Goal: Entertainment & Leisure: Consume media (video, audio)

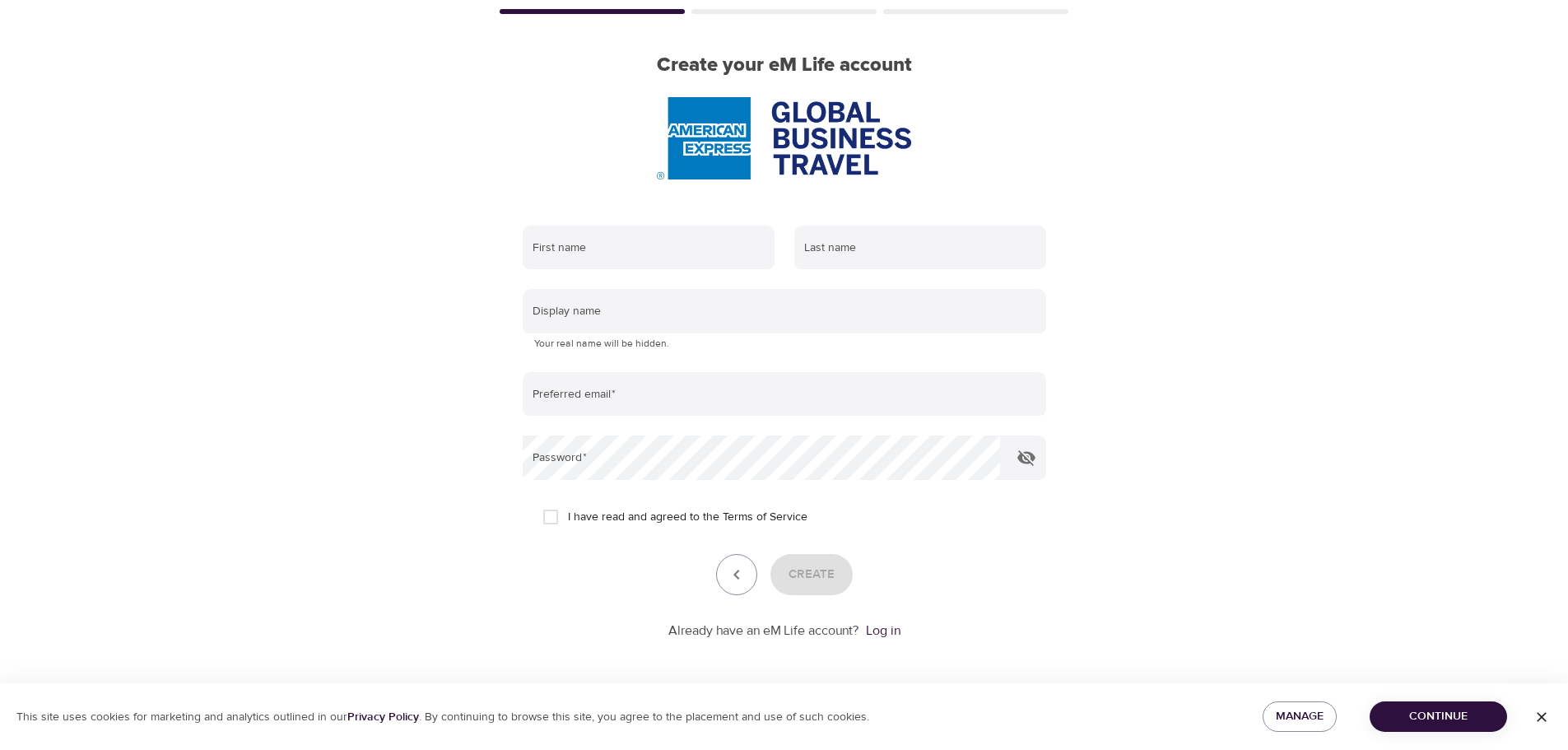
scroll to position [105, 0]
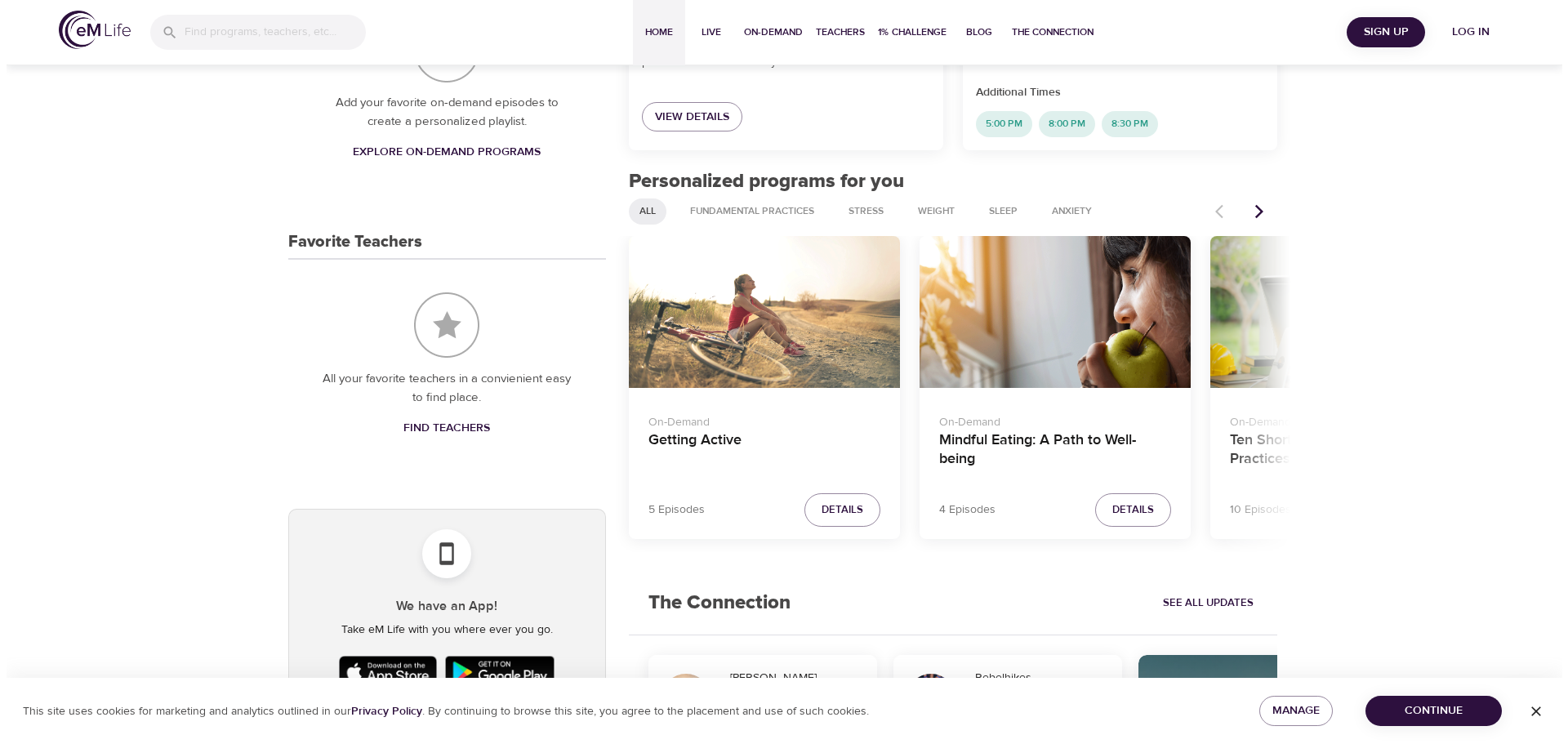
scroll to position [572, 0]
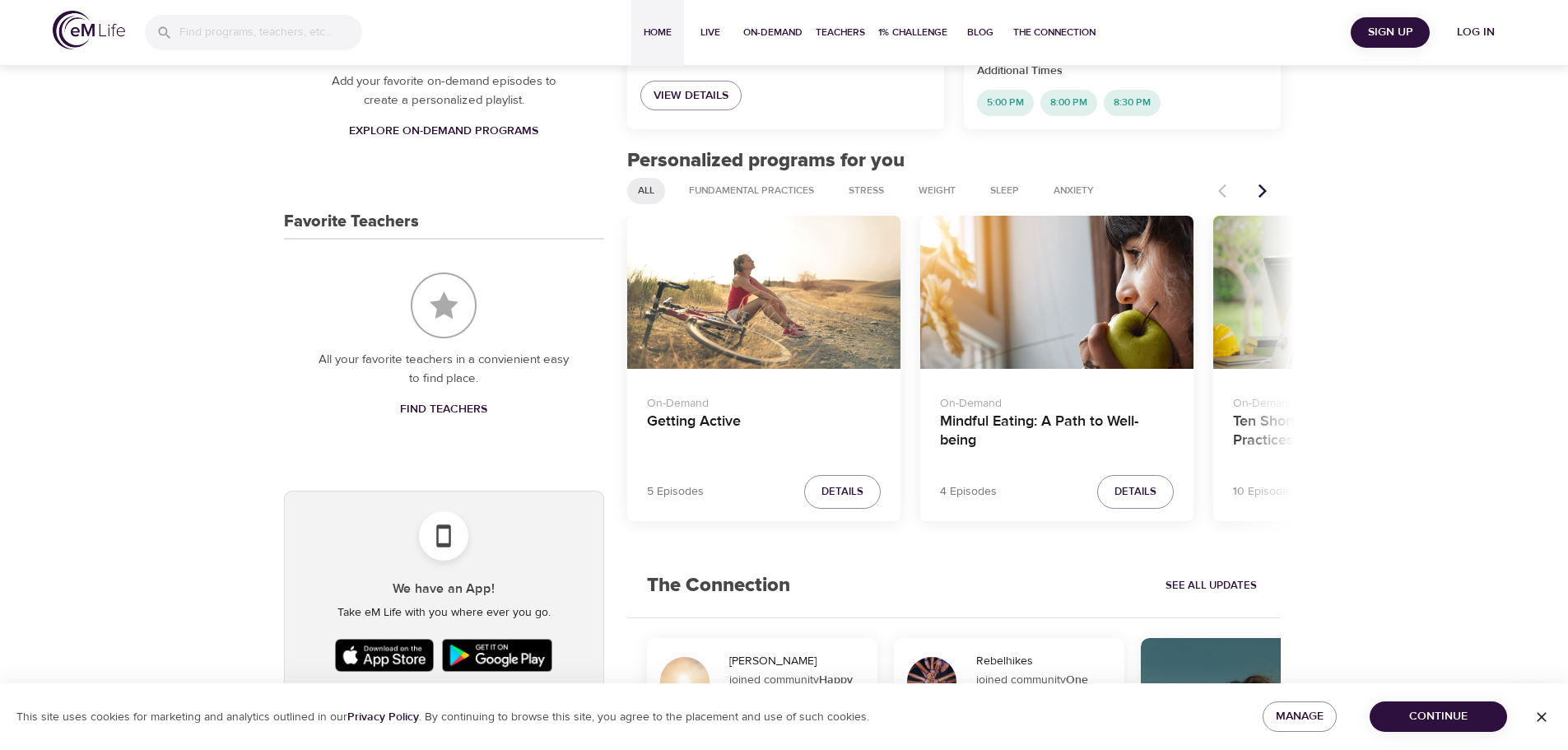
click at [1010, 391] on p "On-Demand" at bounding box center [1056, 400] width 233 height 24
click at [1016, 422] on h4 "Mindful Eating: A Path to Well-being" at bounding box center [1056, 432] width 233 height 39
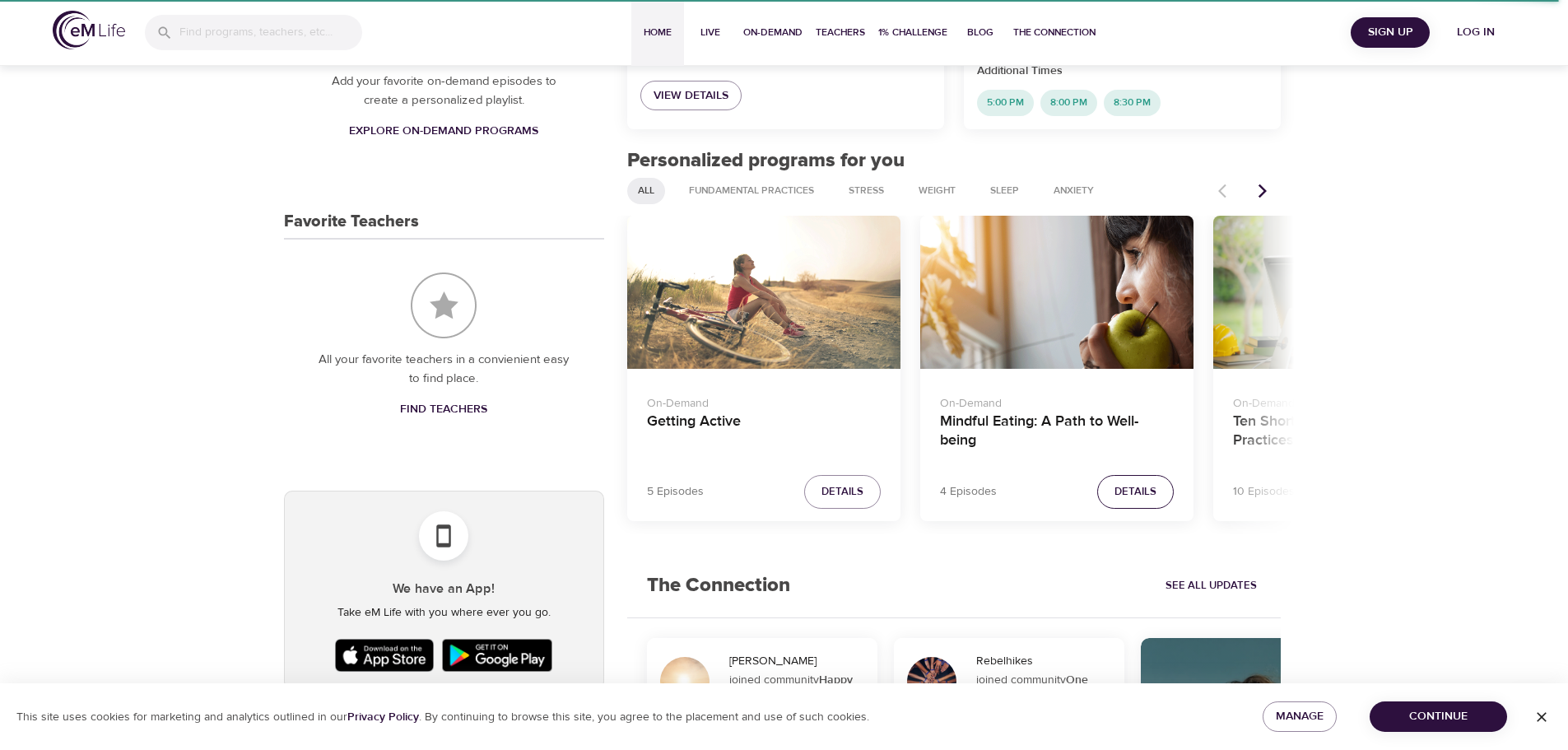
click at [1132, 497] on span "Details" at bounding box center [1136, 492] width 42 height 19
drag, startPoint x: 1131, startPoint y: 491, endPoint x: 1482, endPoint y: 282, distance: 408.5
click at [1488, 282] on div "Welcome to eM Life! Login Sign Up Your Live Schedule Register for live programs…" at bounding box center [784, 400] width 1568 height 1830
drag, startPoint x: 1055, startPoint y: 428, endPoint x: 1449, endPoint y: 232, distance: 440.1
click at [1449, 232] on div "Welcome to eM Life! Login Sign Up Your Live Schedule Register for live programs…" at bounding box center [784, 400] width 1568 height 1830
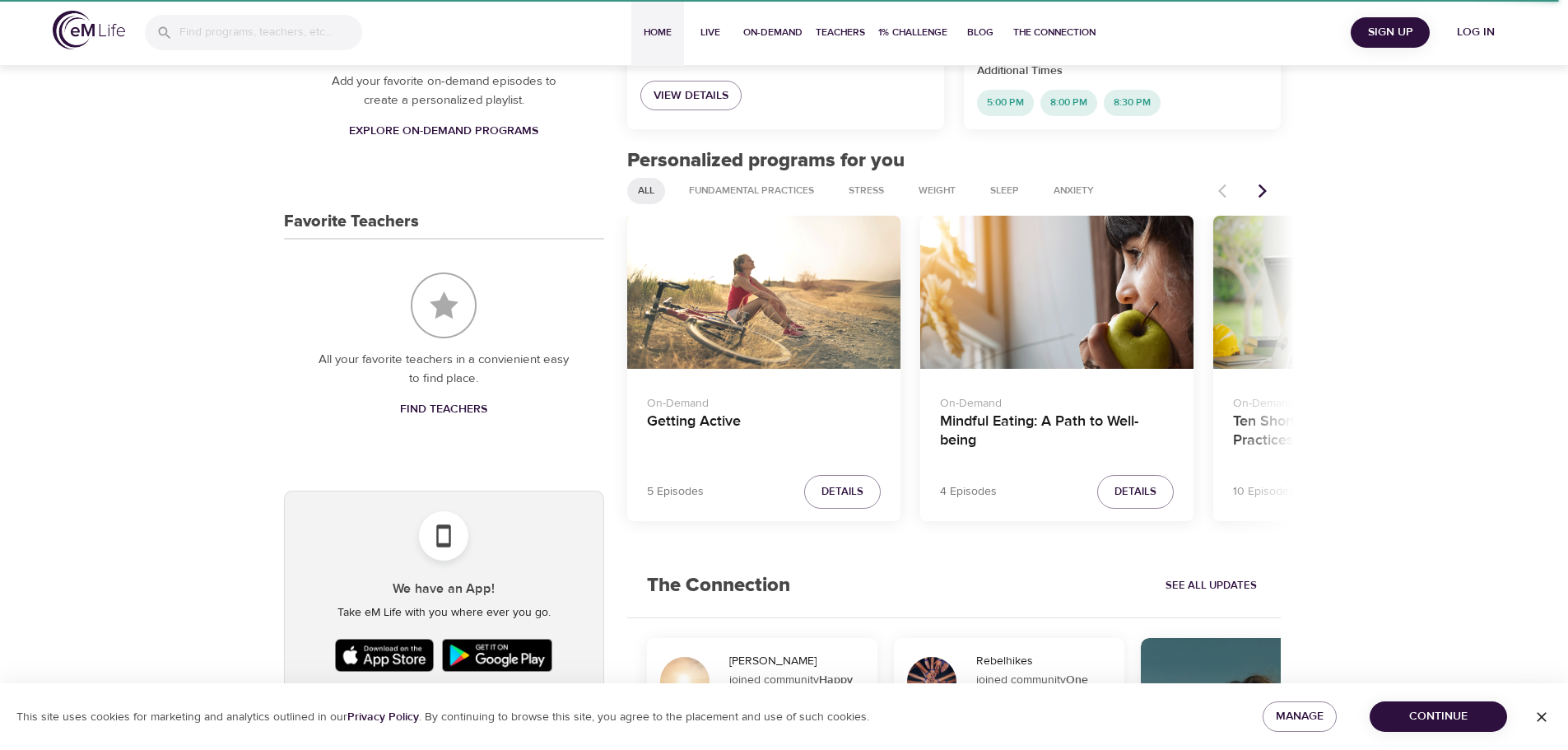
click at [1469, 31] on span "Log in" at bounding box center [1476, 32] width 66 height 21
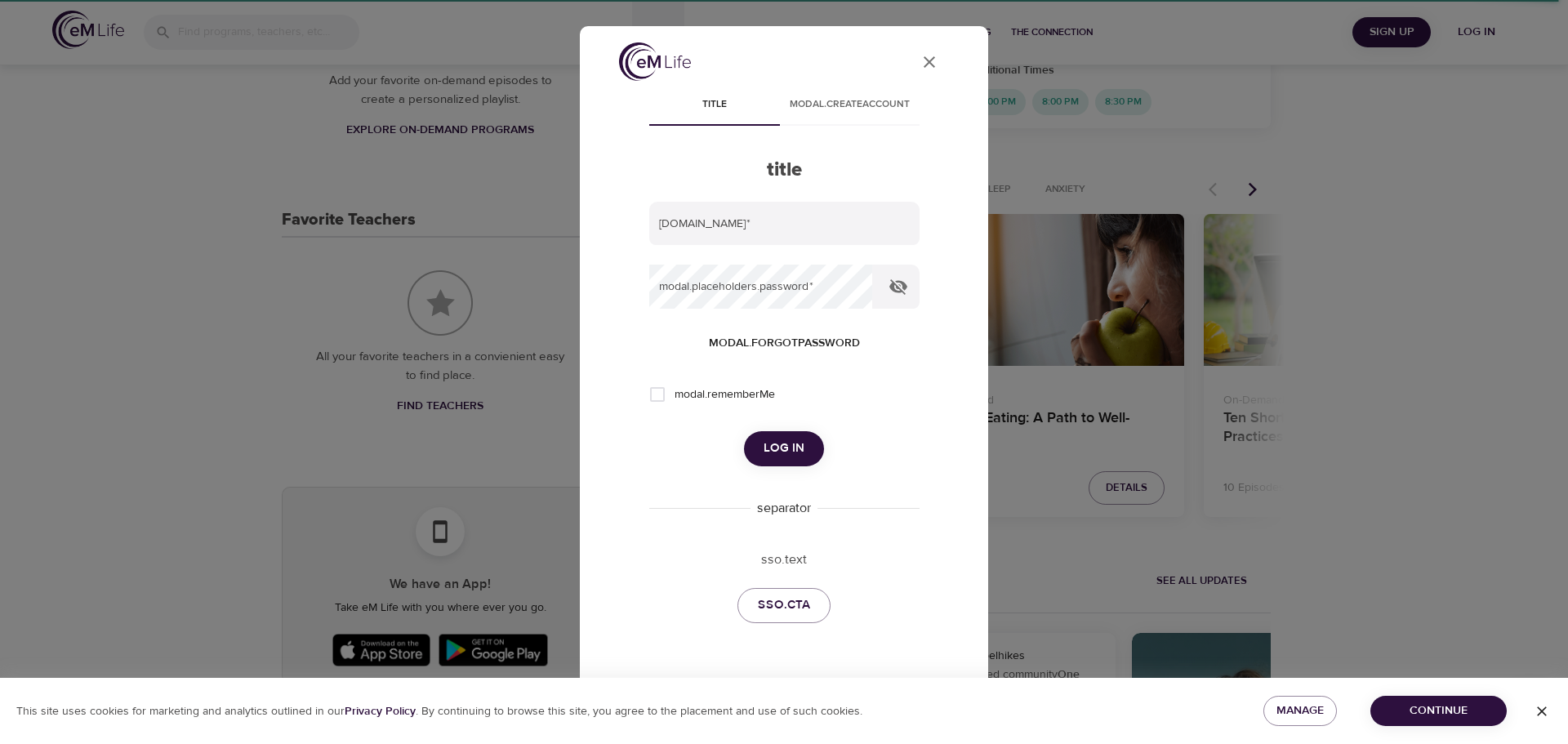
type input "[EMAIL_ADDRESS][PERSON_NAME][DOMAIN_NAME]"
click at [657, 396] on input "modal.rememberMe" at bounding box center [658, 394] width 34 height 34
checkbox input "true"
click at [772, 442] on span "Log in" at bounding box center [784, 448] width 41 height 21
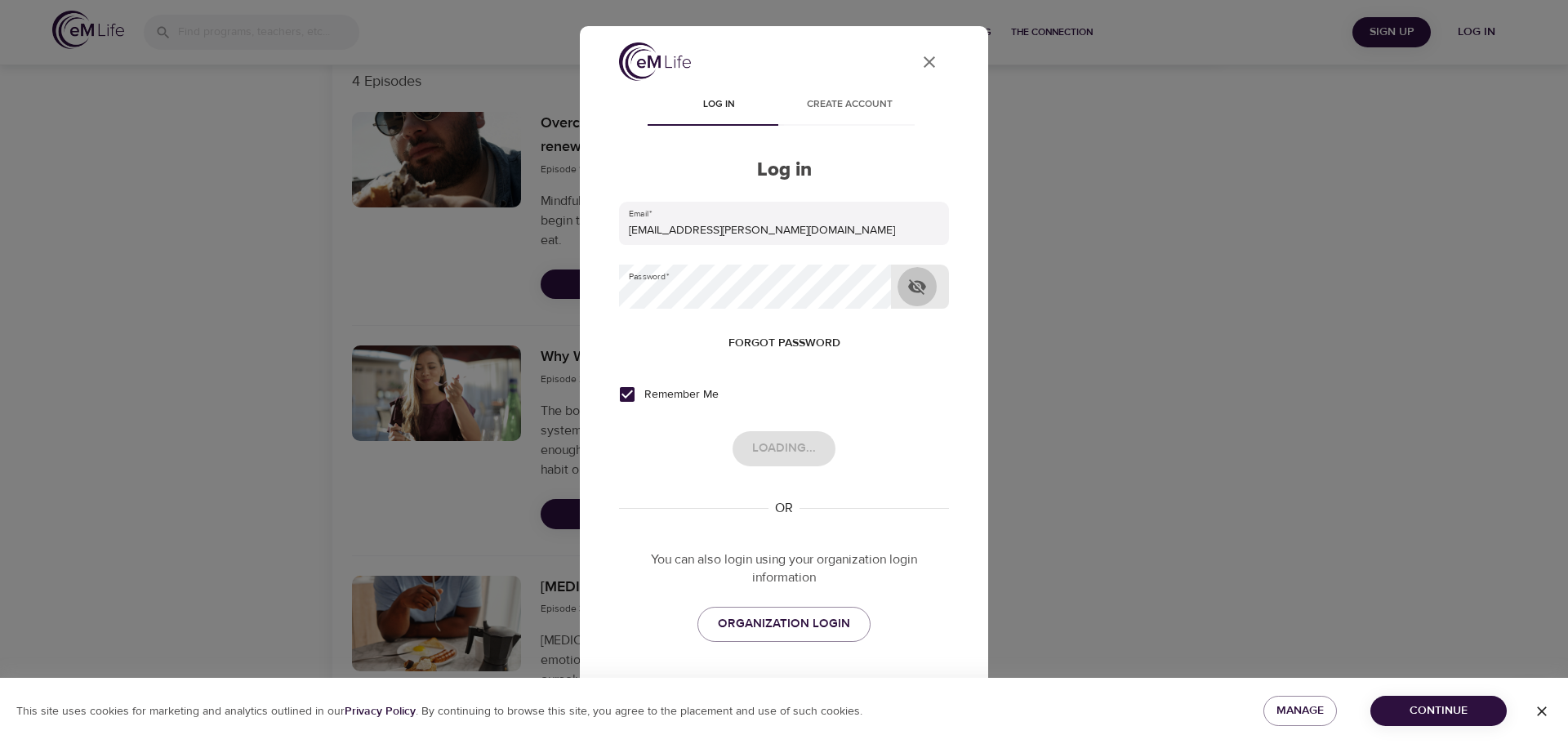
click at [911, 290] on icon "button" at bounding box center [917, 287] width 18 height 15
click at [923, 389] on div "Remember Me" at bounding box center [784, 394] width 330 height 34
click at [912, 282] on icon "button" at bounding box center [917, 286] width 20 height 20
click at [1405, 699] on button "Continue" at bounding box center [1439, 711] width 136 height 30
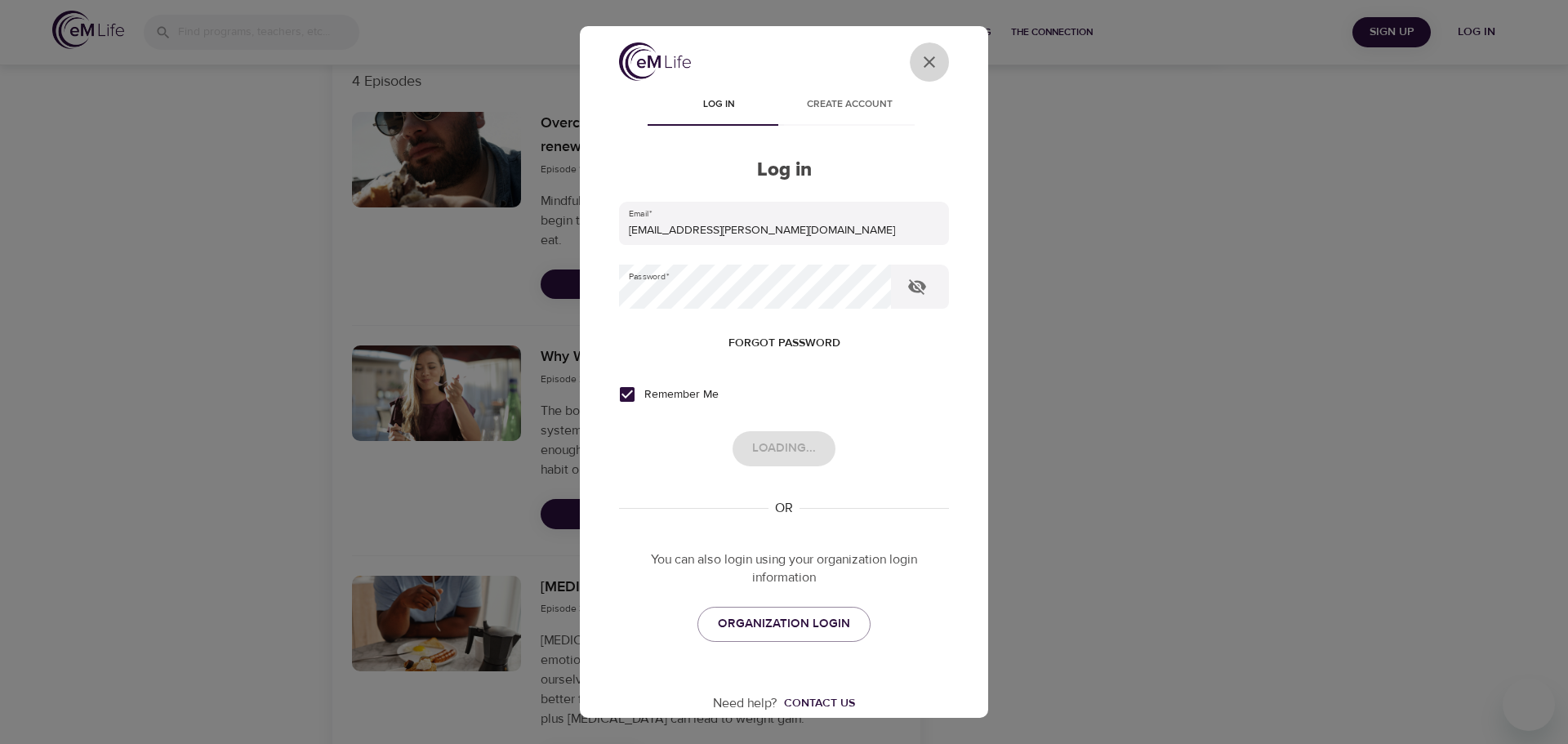
click at [920, 64] on icon "User Profile" at bounding box center [929, 61] width 20 height 20
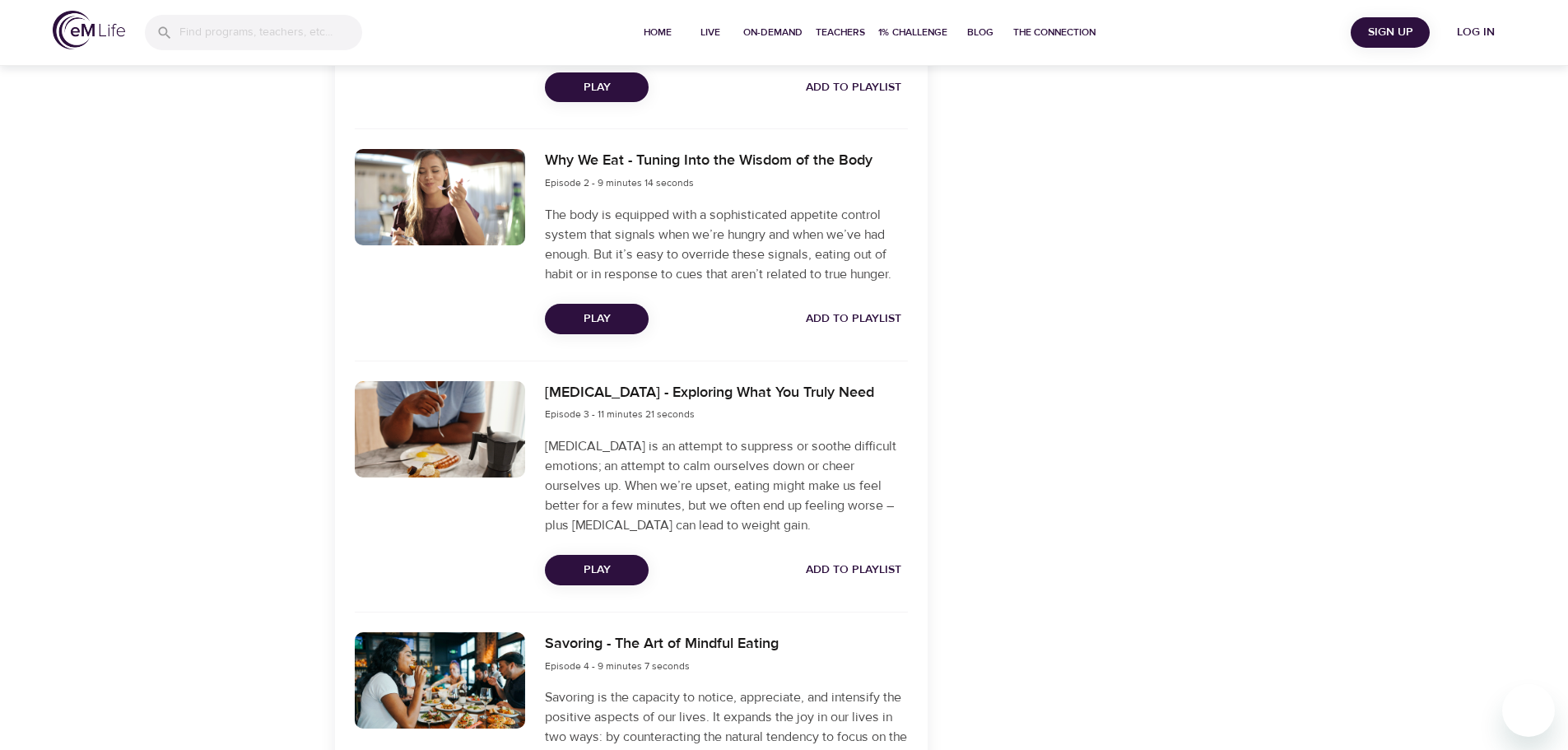
scroll to position [553, 0]
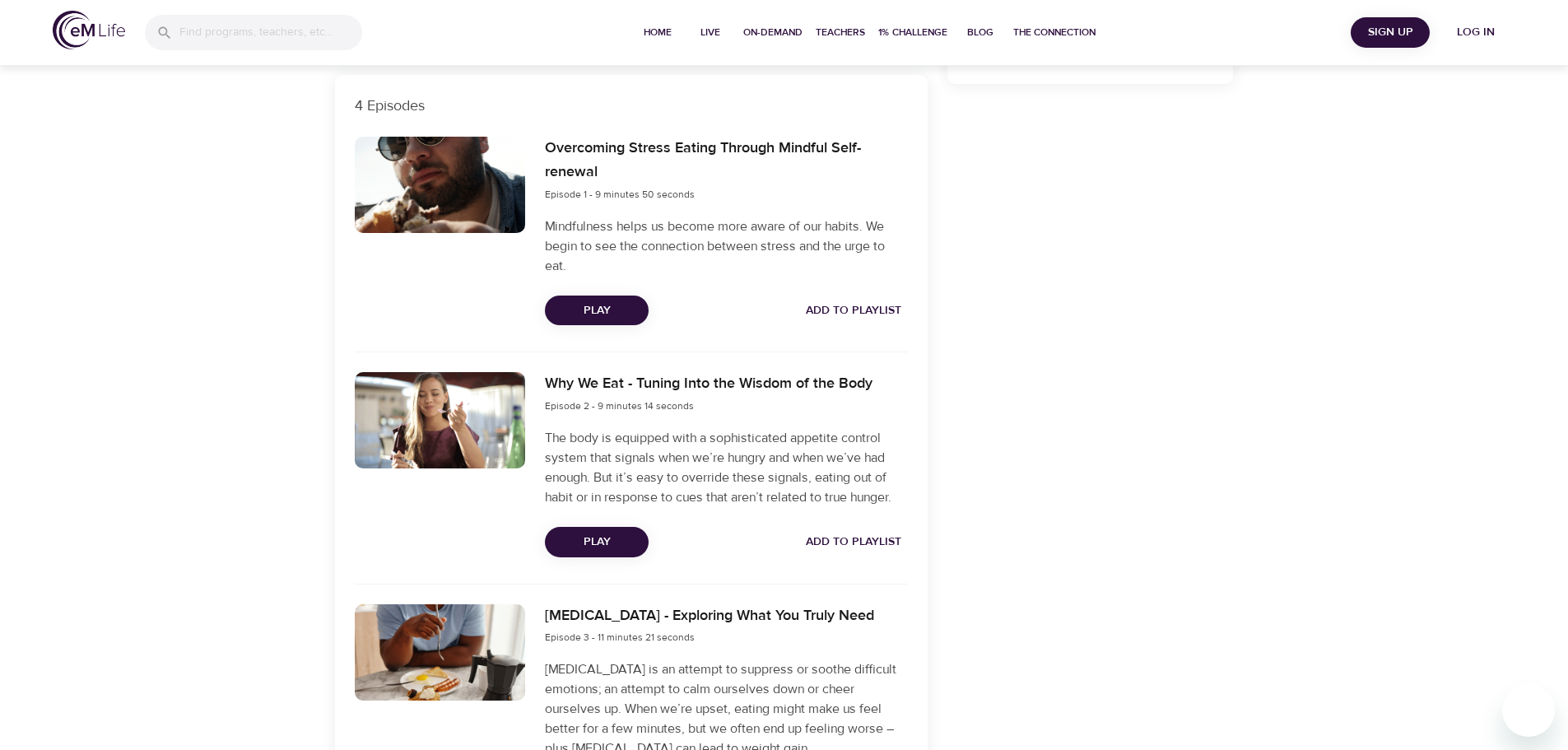
click at [1477, 27] on span "Log in" at bounding box center [1476, 32] width 66 height 21
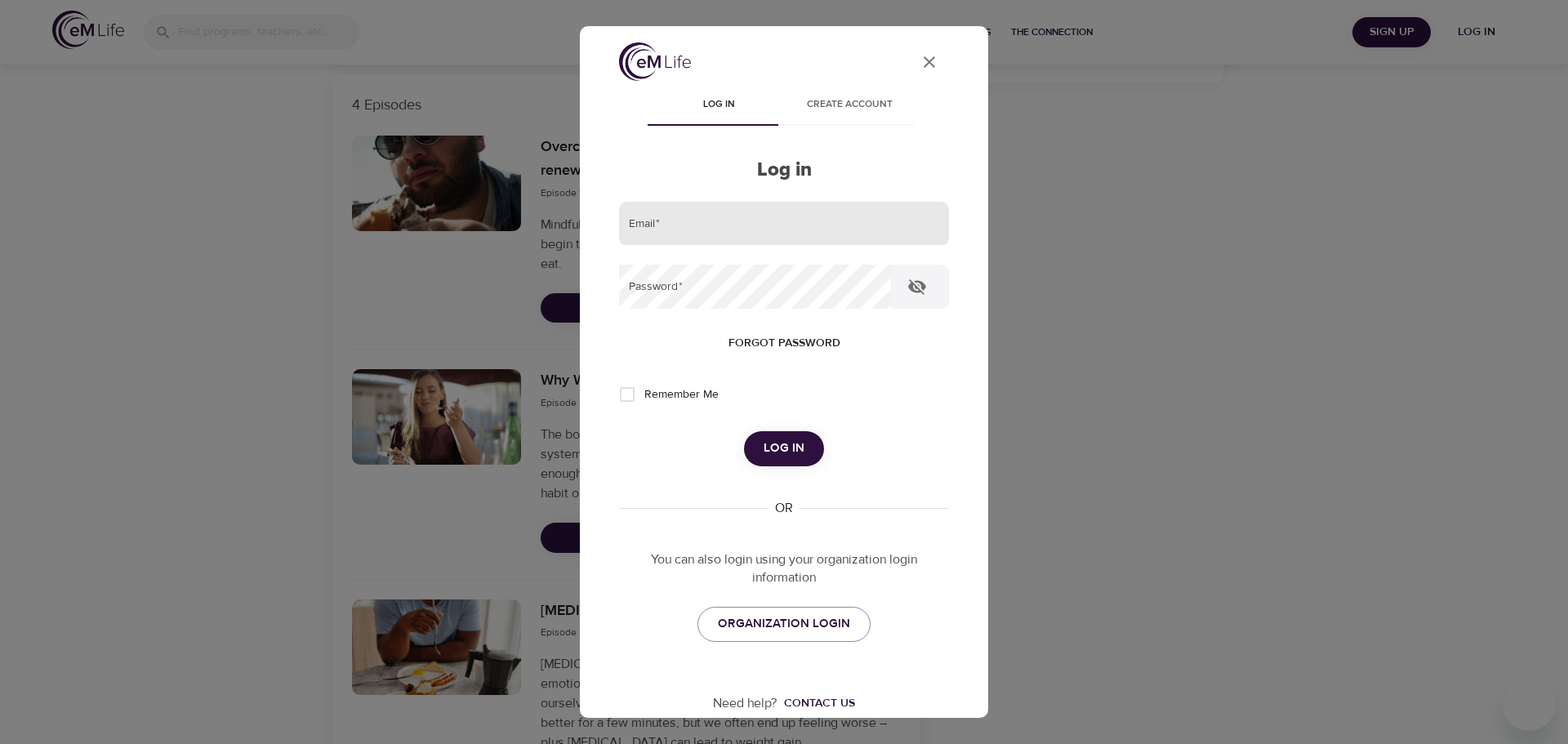
type input "[EMAIL_ADDRESS][PERSON_NAME][DOMAIN_NAME]"
click at [839, 226] on input "[EMAIL_ADDRESS][PERSON_NAME][DOMAIN_NAME]" at bounding box center [784, 223] width 330 height 44
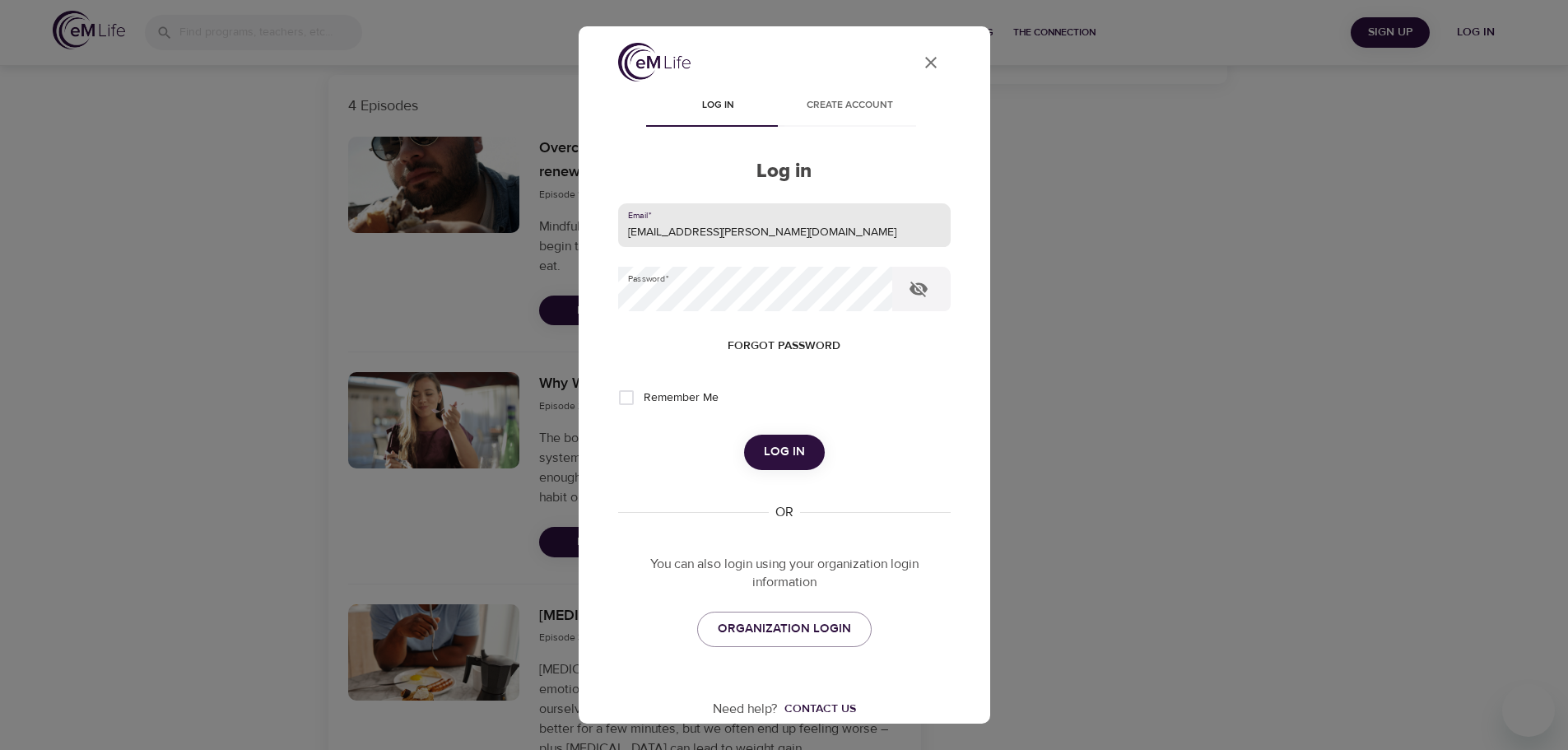
click at [628, 398] on div "Why We Eat - Tuning Into the Wisdom of the Body Episode 2 - 9 minutes 14 seconds" at bounding box center [703, 394] width 328 height 43
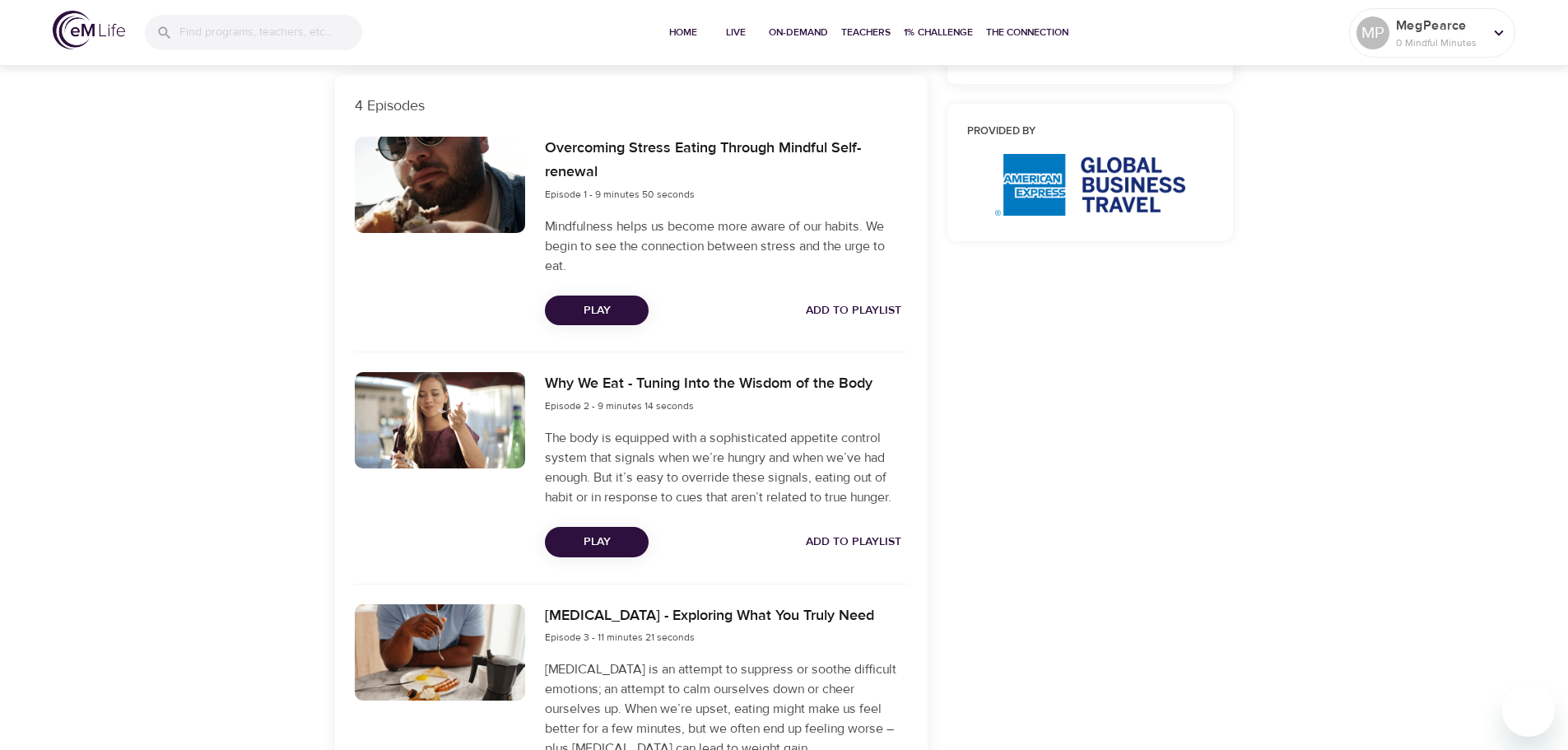
click at [1186, 377] on div "Categories Mindful Eating Weight Fitness The eMCC™ Skills Awareness Curious Obs…" at bounding box center [1091, 369] width 307 height 1442
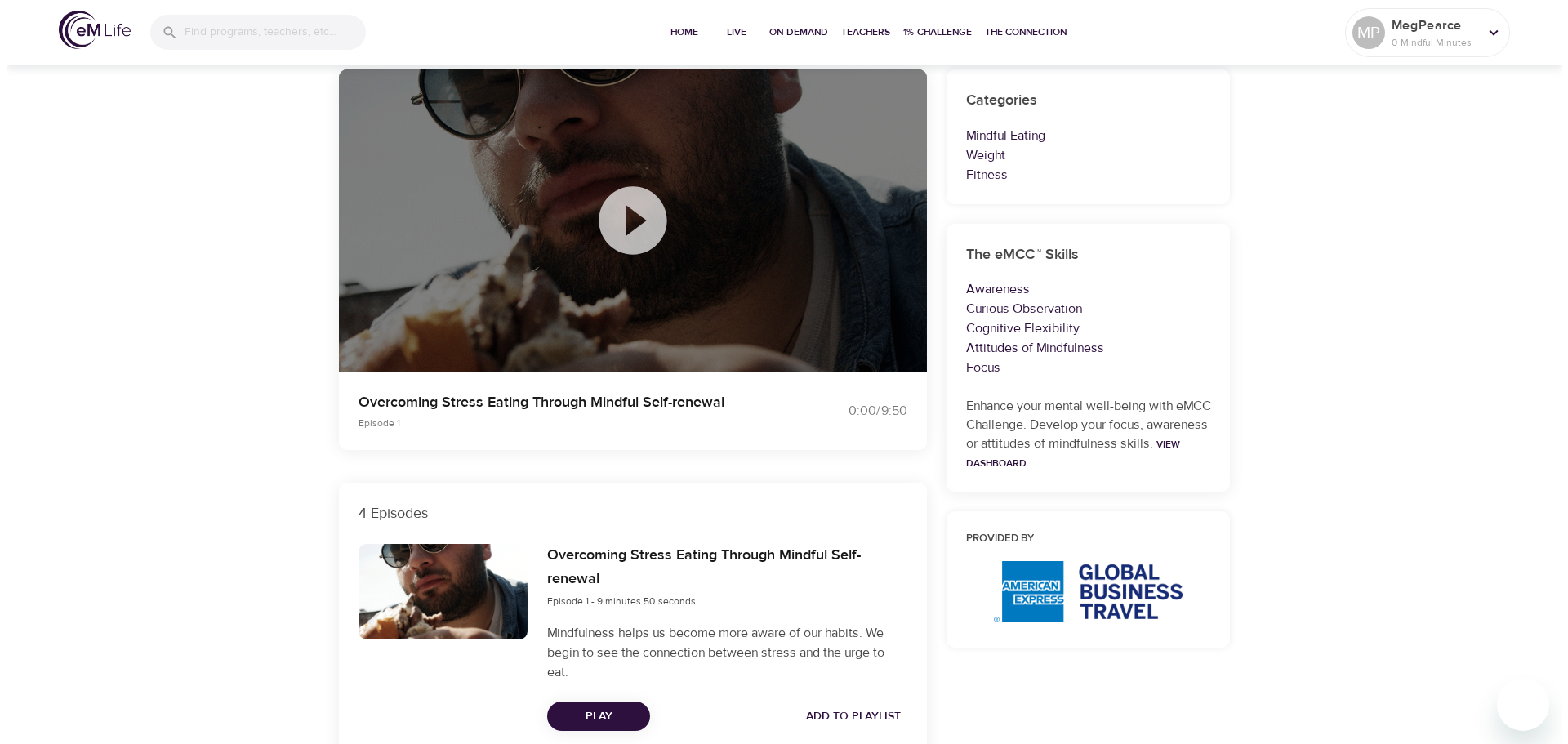
scroll to position [0, 0]
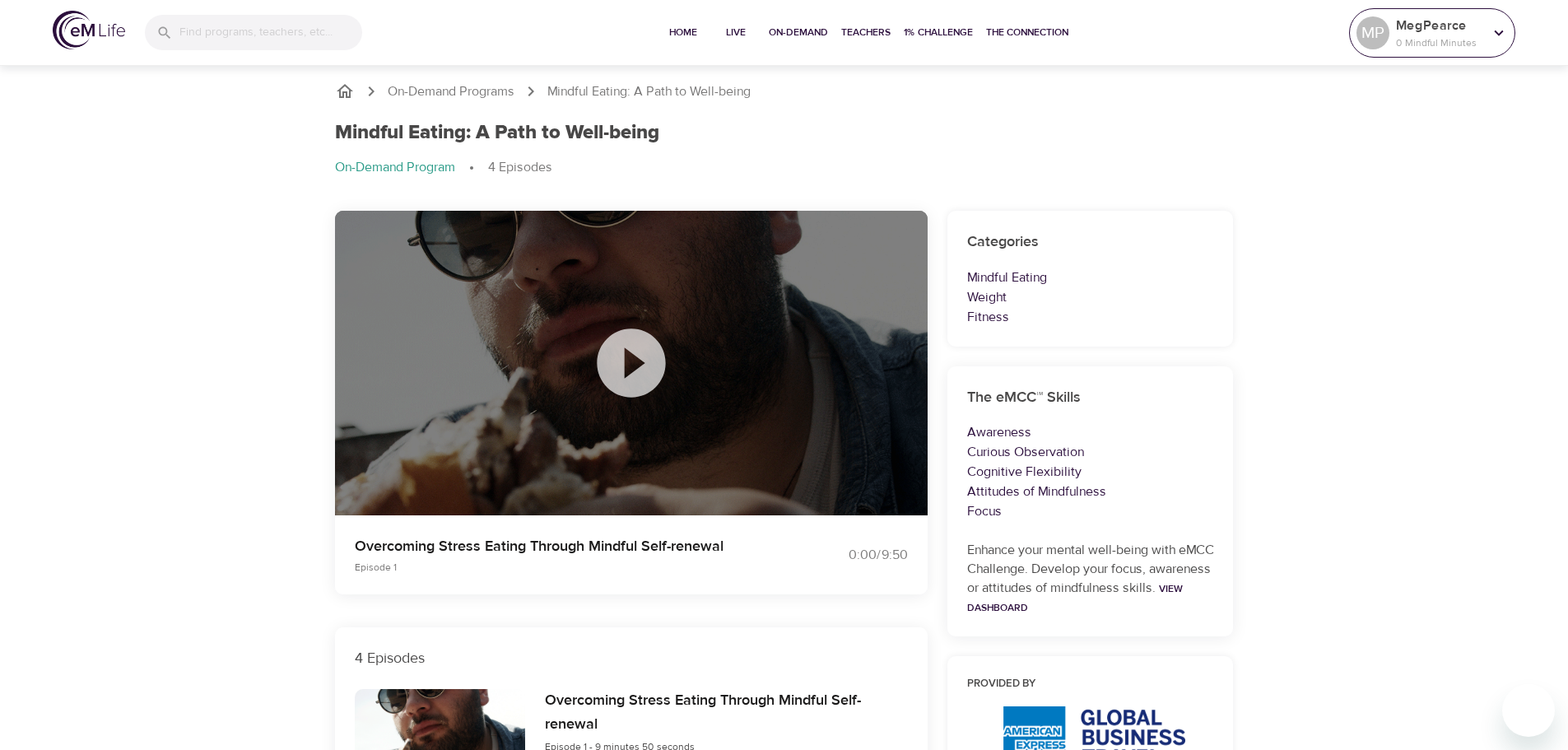
click at [1478, 41] on p "0 Mindful Minutes" at bounding box center [1440, 43] width 88 height 15
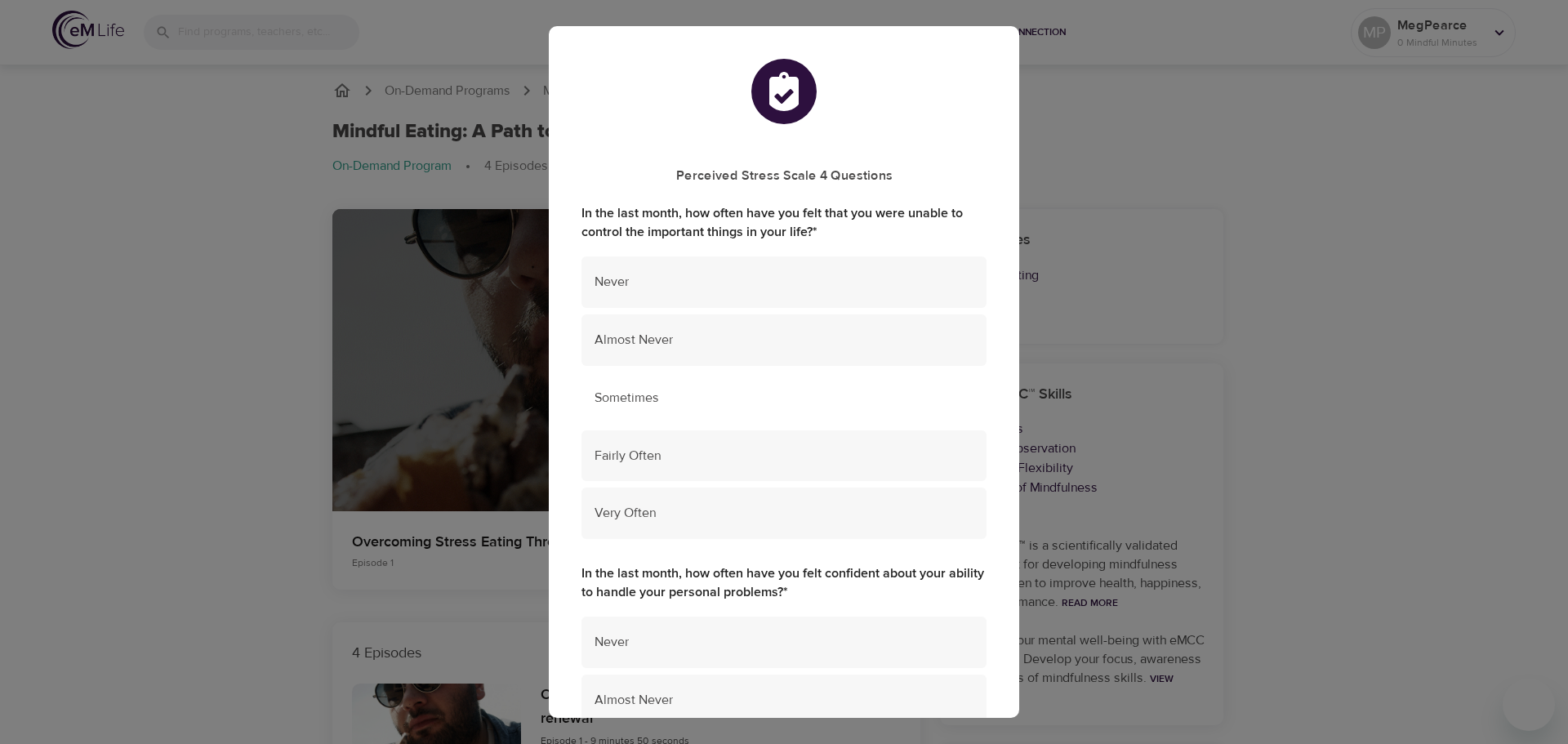
click at [666, 404] on span "Sometimes" at bounding box center [784, 398] width 379 height 19
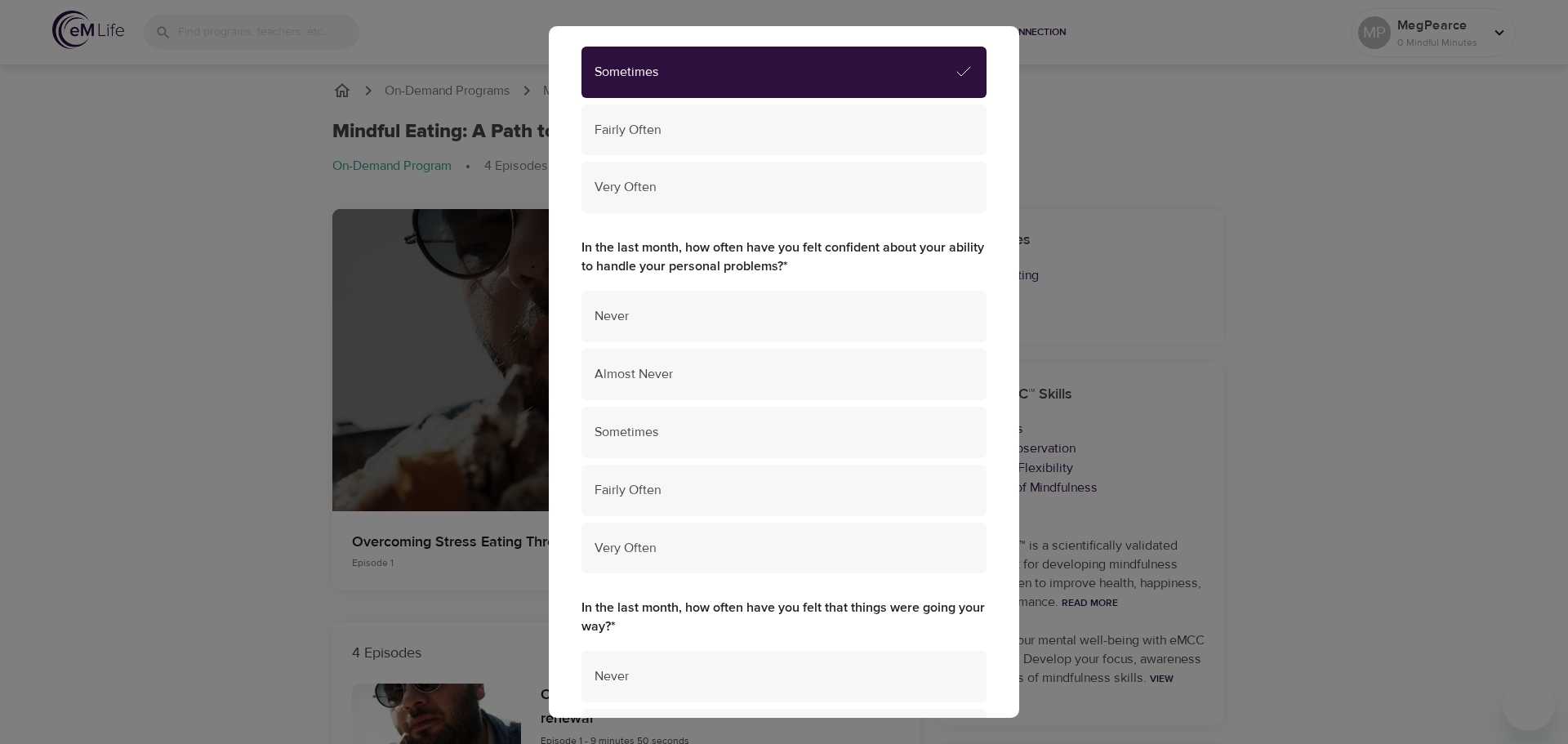
scroll to position [327, 0]
click at [653, 481] on span "Fairly Often" at bounding box center [784, 490] width 379 height 19
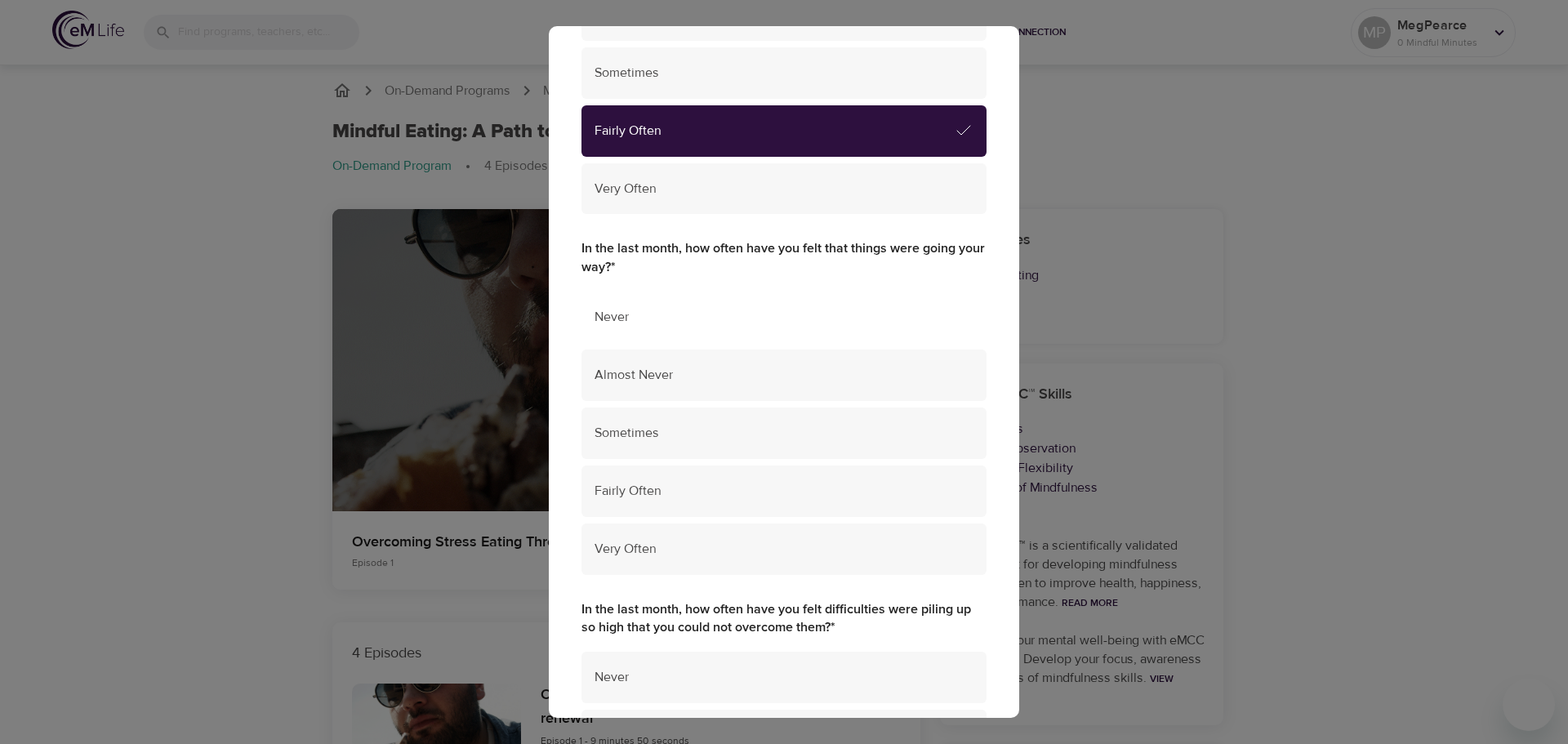
scroll to position [735, 0]
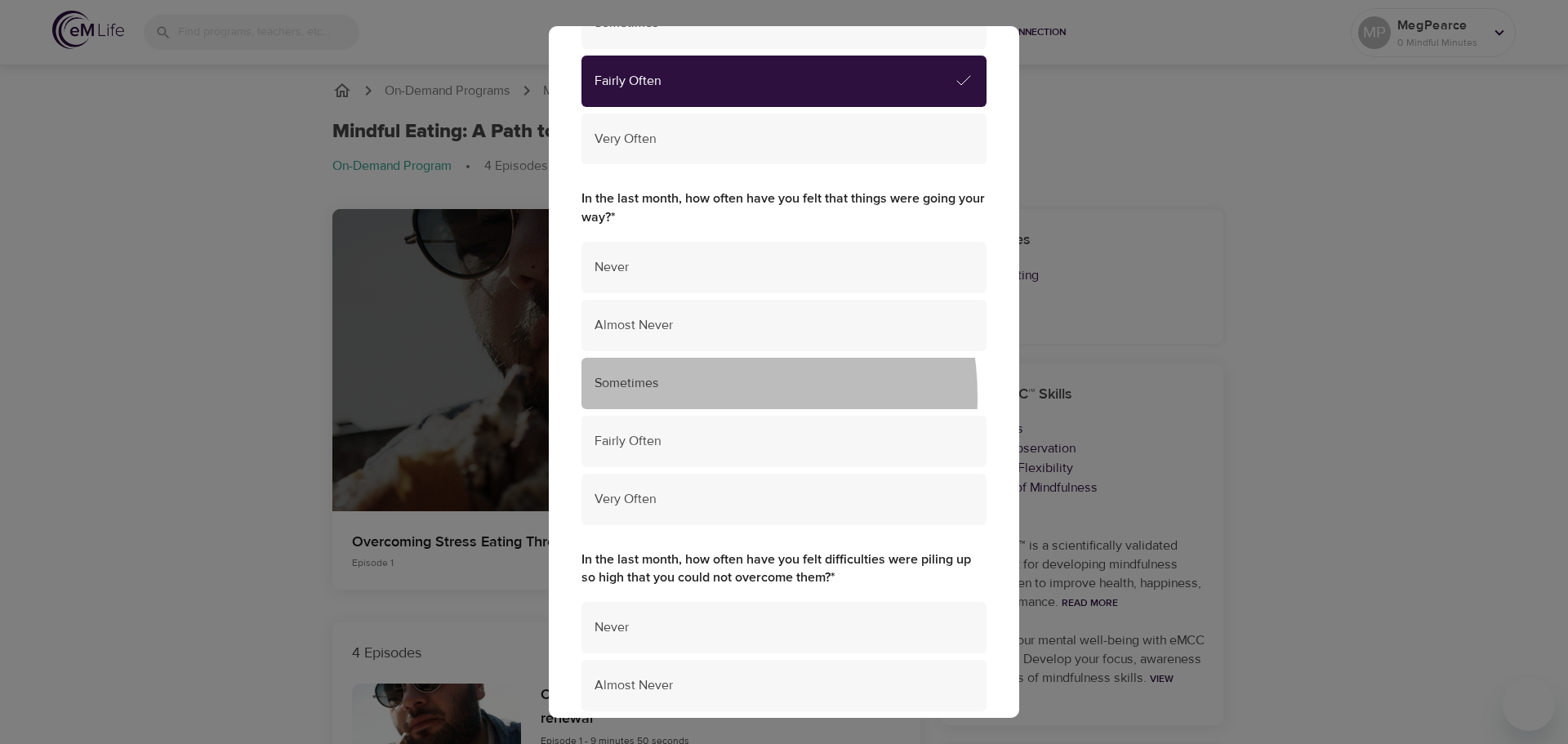
click at [673, 397] on div "Sometimes" at bounding box center [784, 384] width 405 height 51
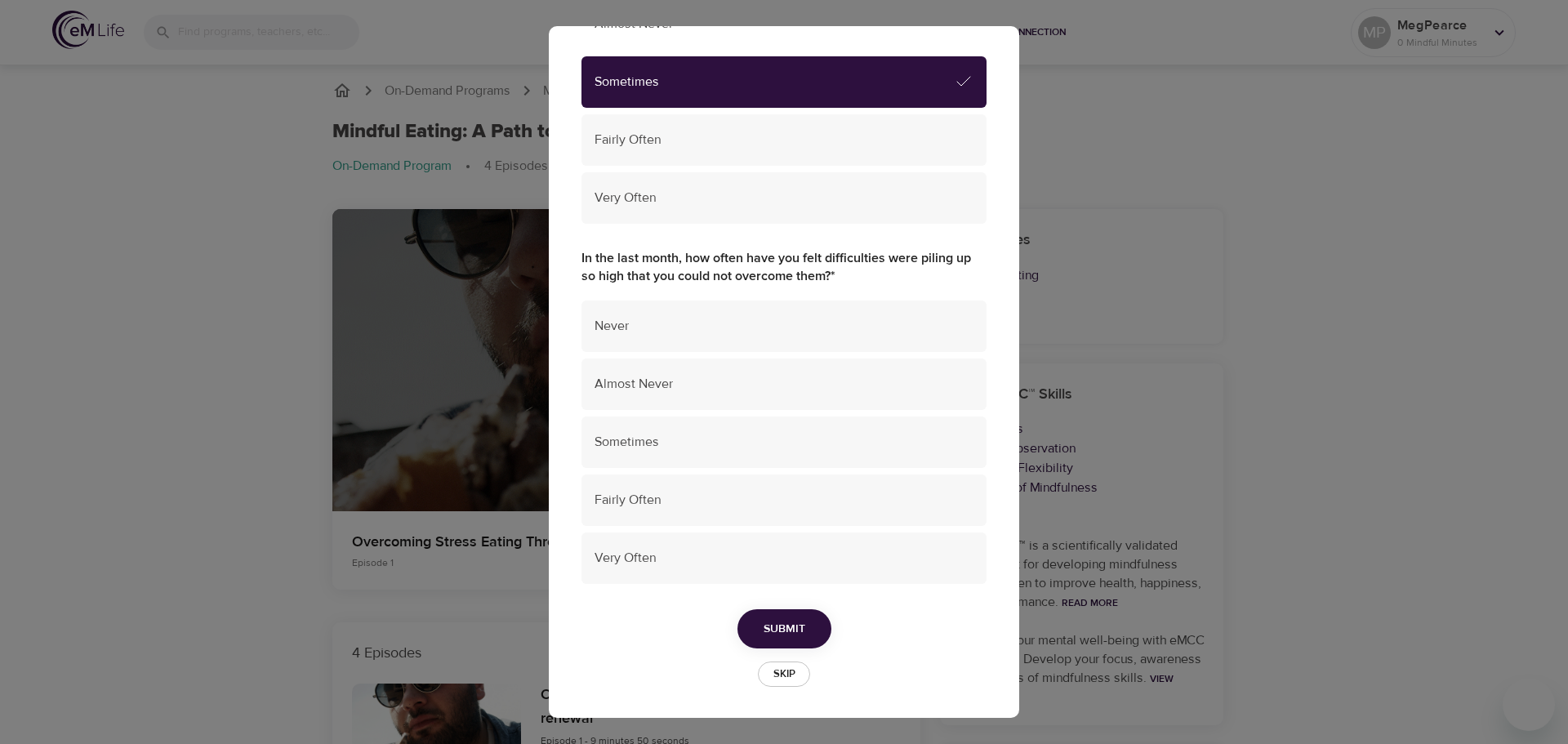
scroll to position [1039, 0]
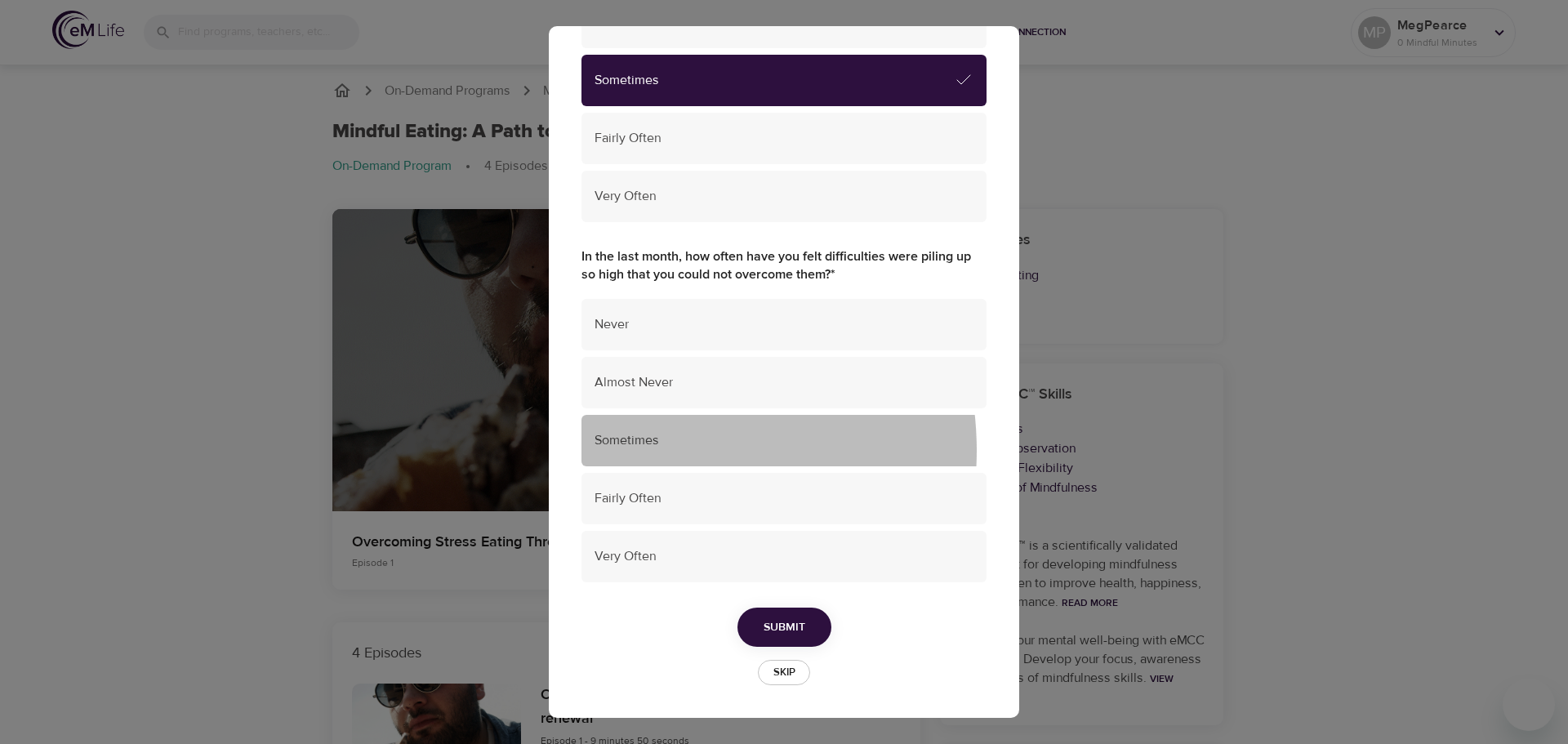
click at [653, 450] on div "Sometimes" at bounding box center [784, 441] width 405 height 51
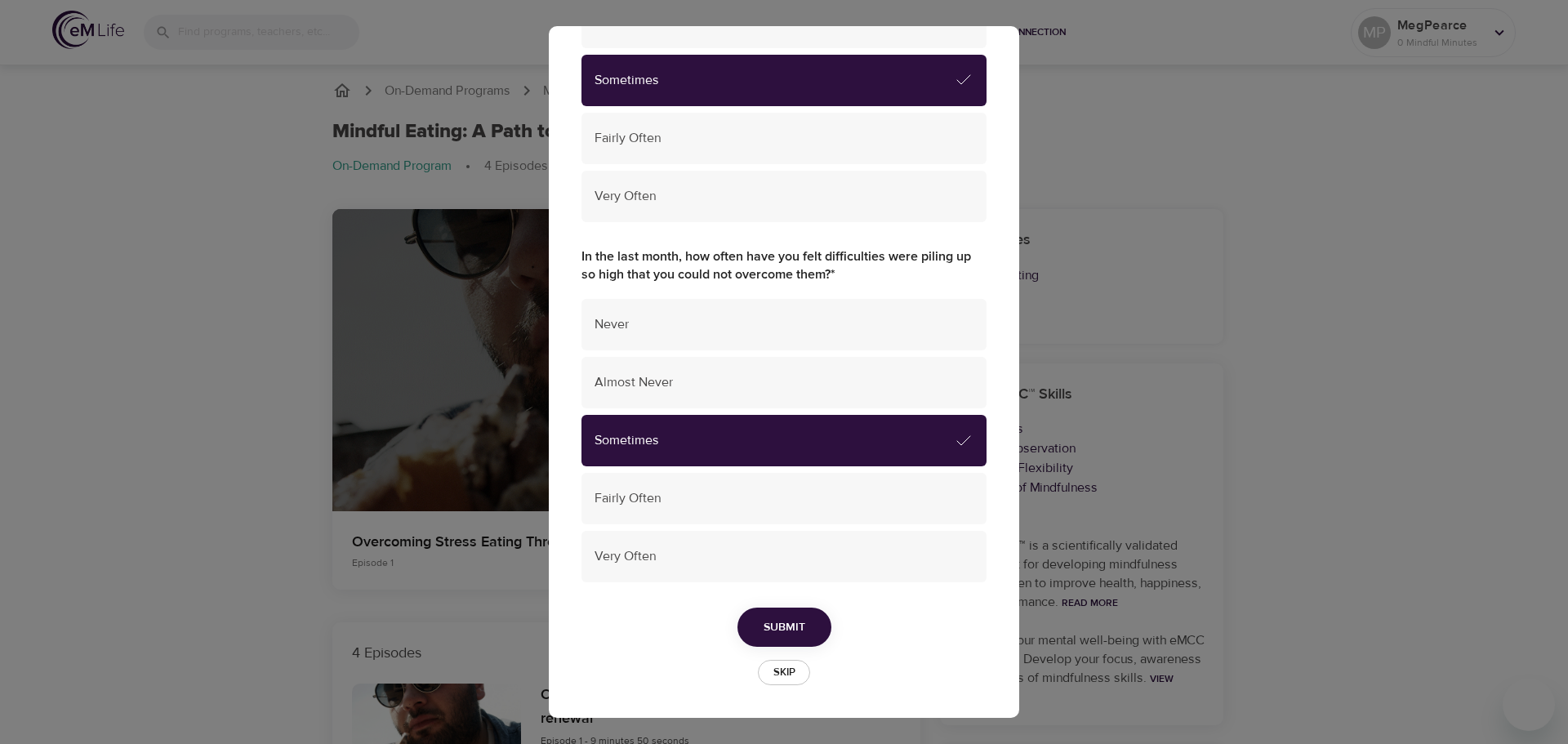
click at [768, 634] on span "Submit" at bounding box center [784, 628] width 42 height 21
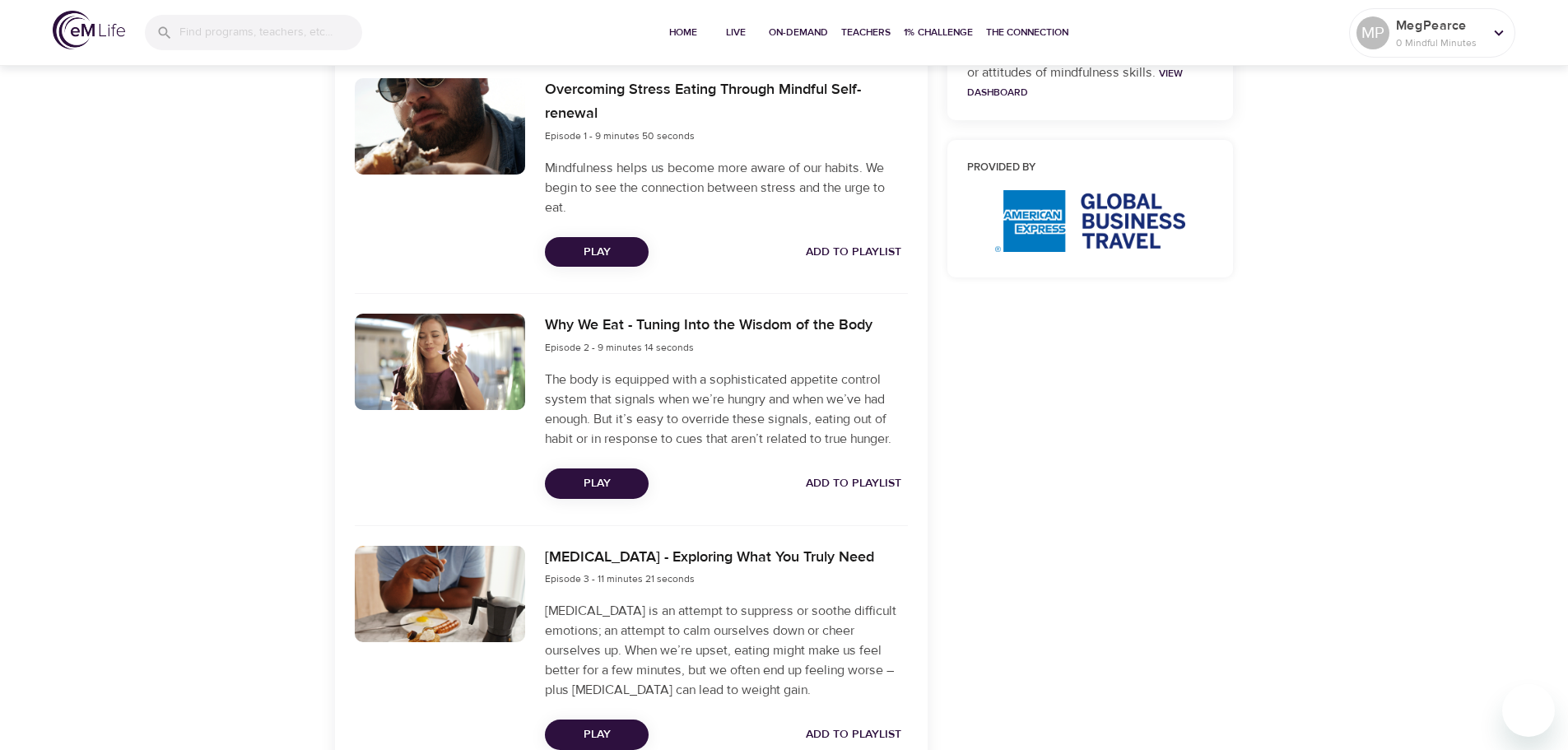
scroll to position [642, 0]
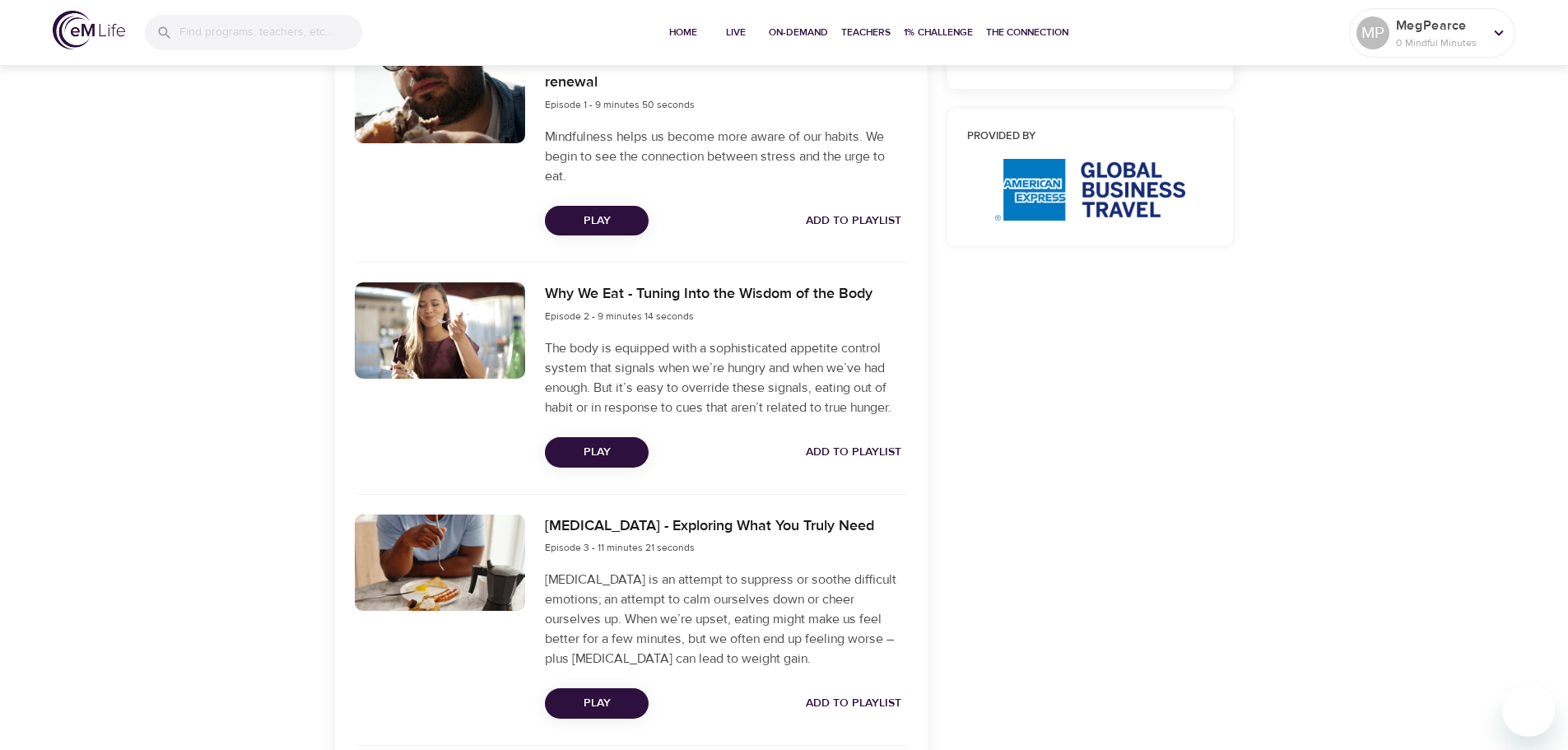
click at [607, 699] on span "Play" at bounding box center [596, 704] width 77 height 21
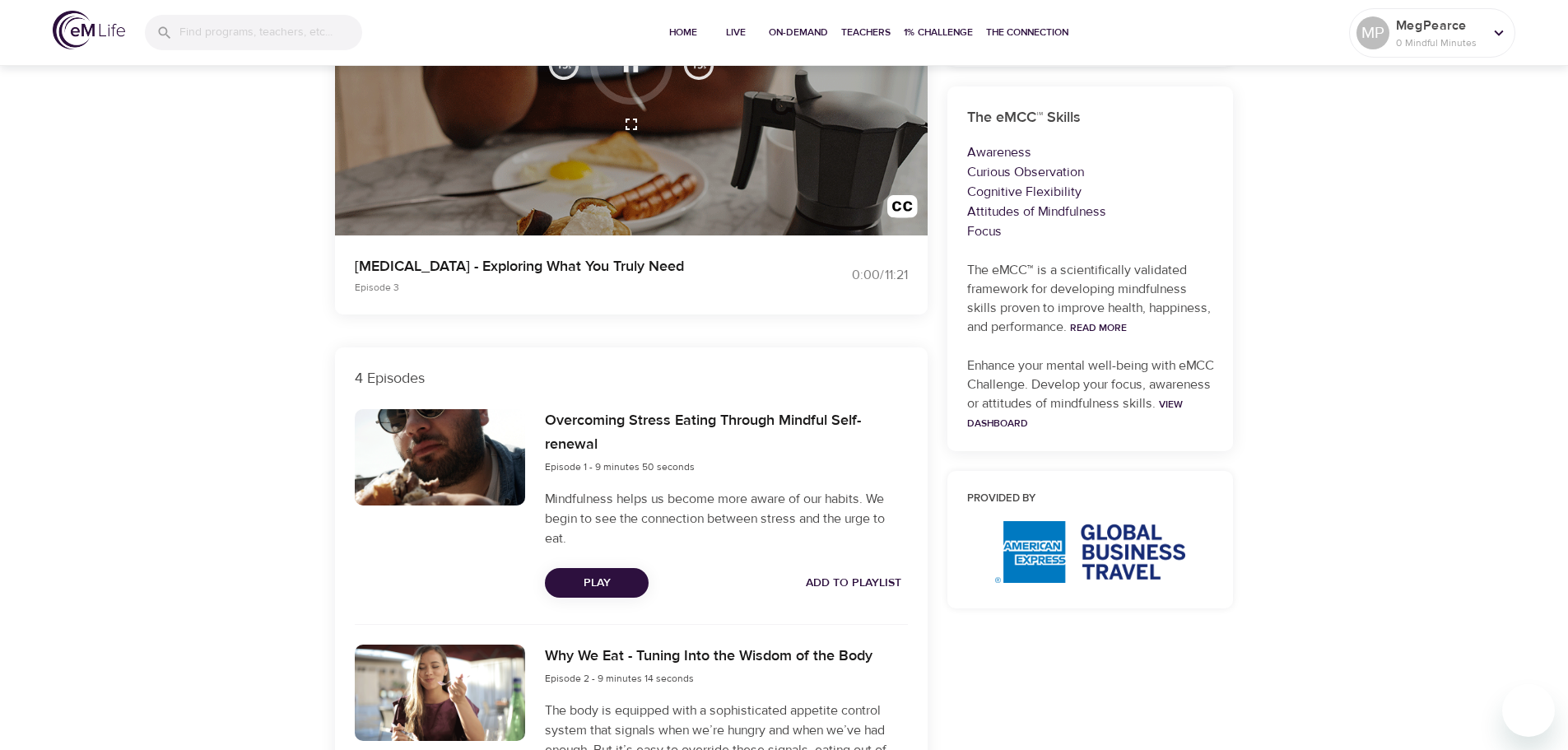
scroll to position [0, 0]
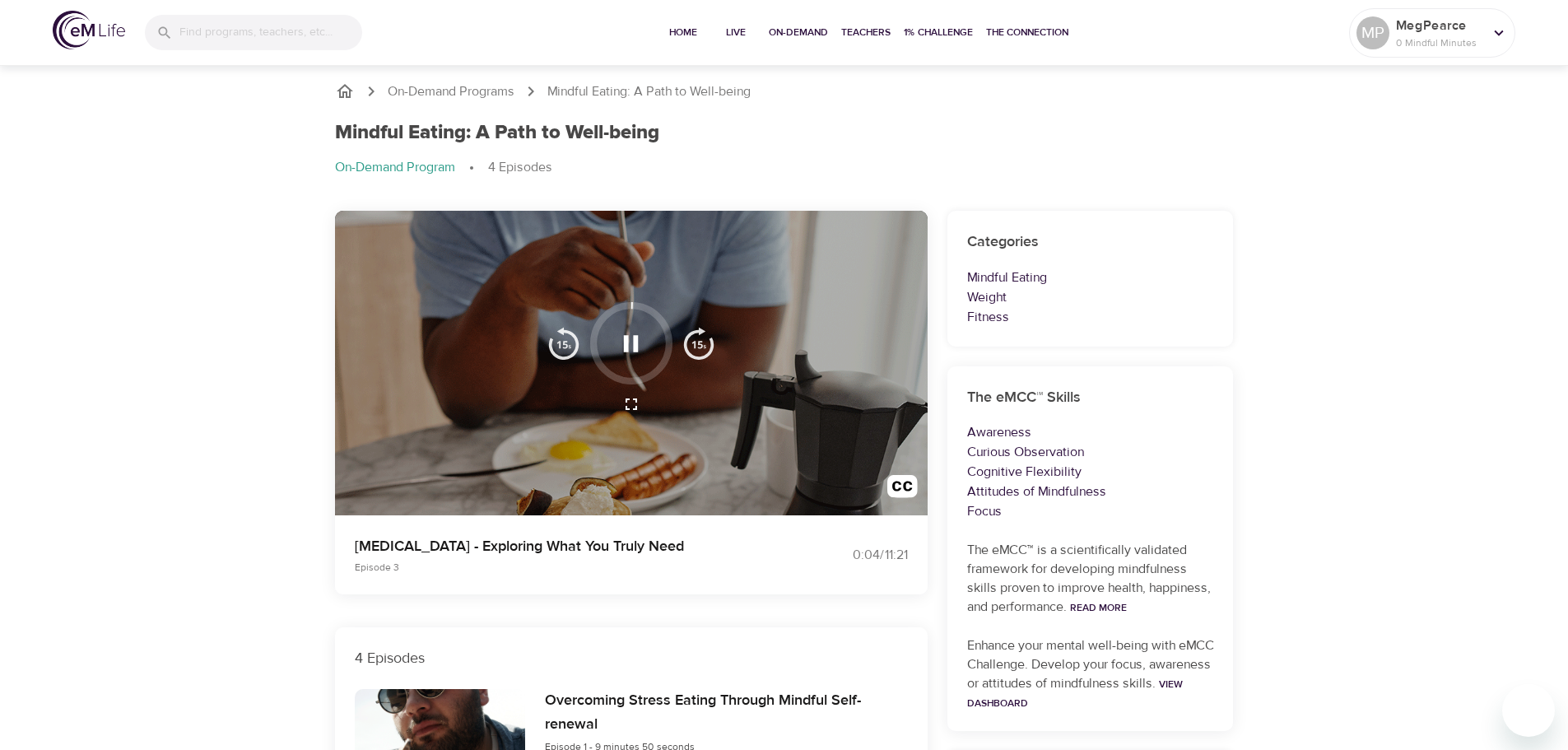
click at [634, 352] on icon "button" at bounding box center [632, 343] width 15 height 16
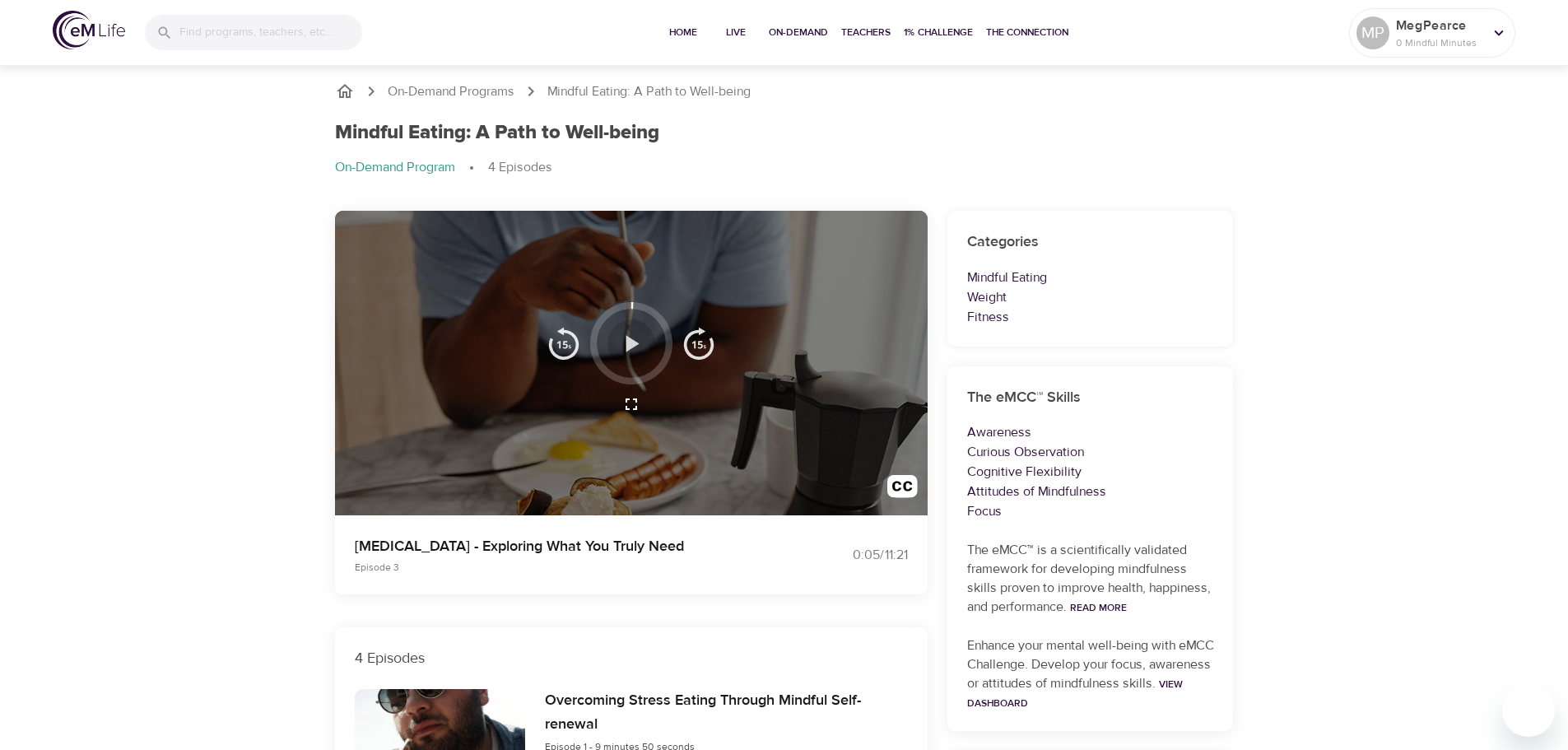
click at [634, 352] on icon "button" at bounding box center [631, 344] width 29 height 29
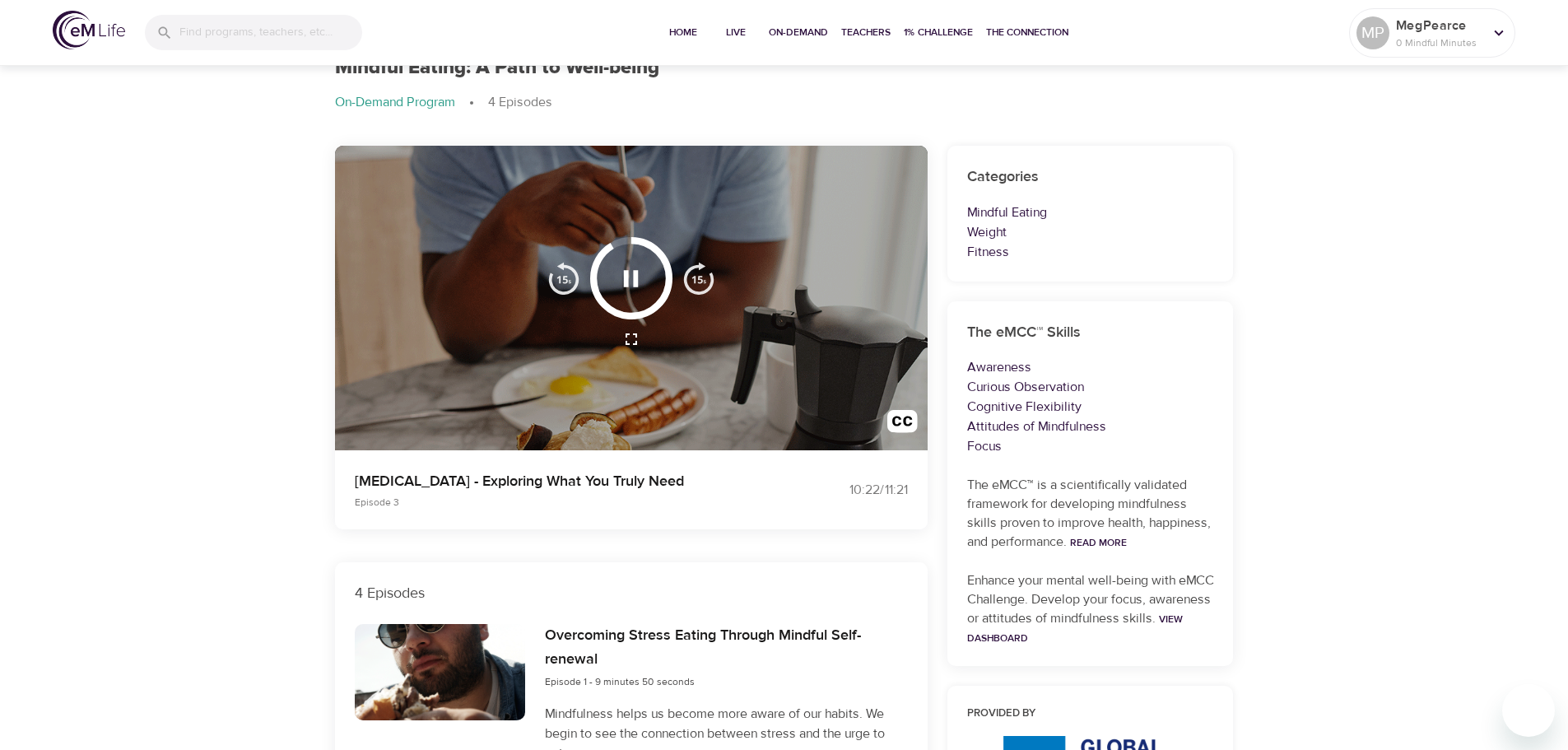
scroll to position [165, 0]
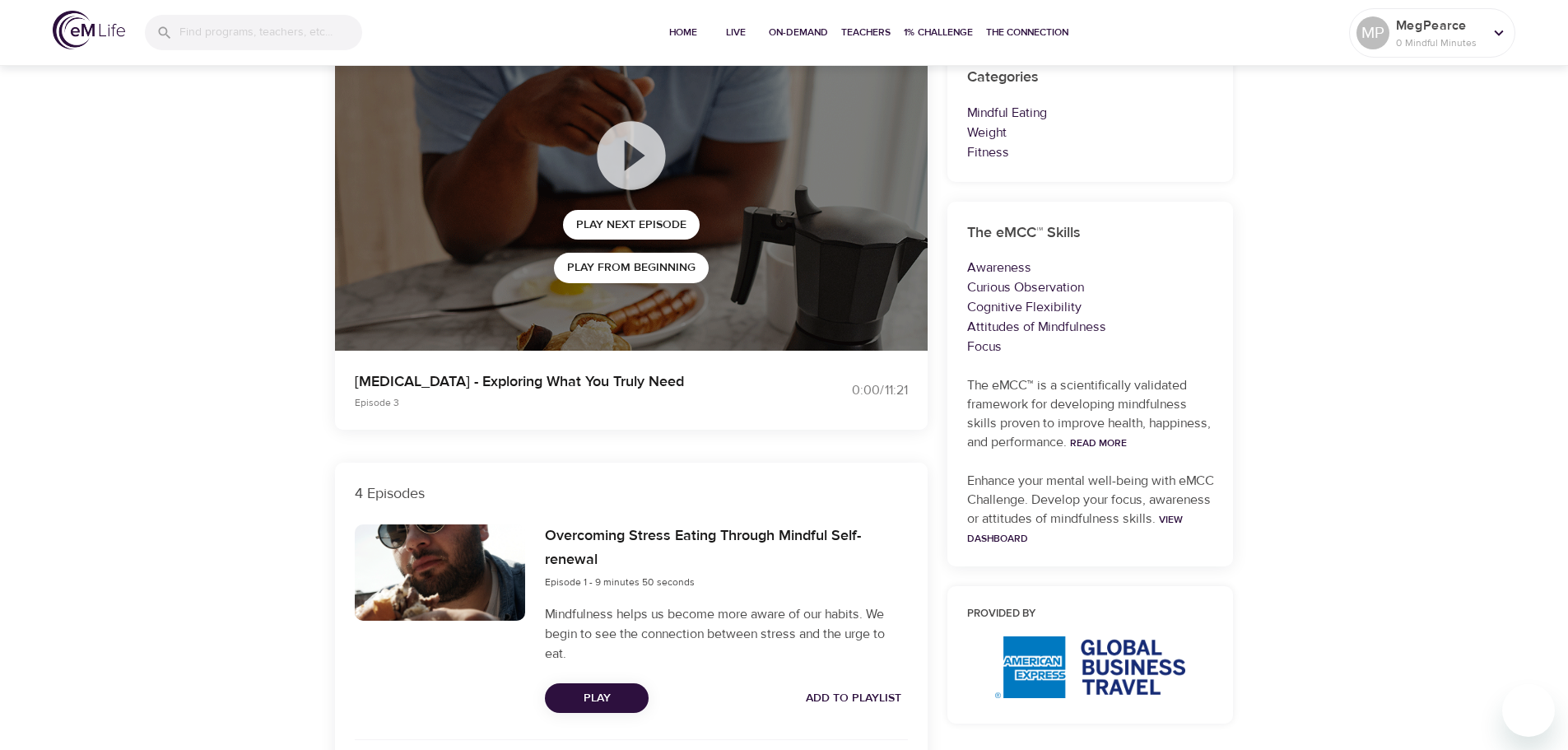
click at [218, 284] on div "On-Demand Programs Mindful Eating: A Path to Well-being Mindful Eating: A Path …" at bounding box center [784, 723] width 1568 height 1653
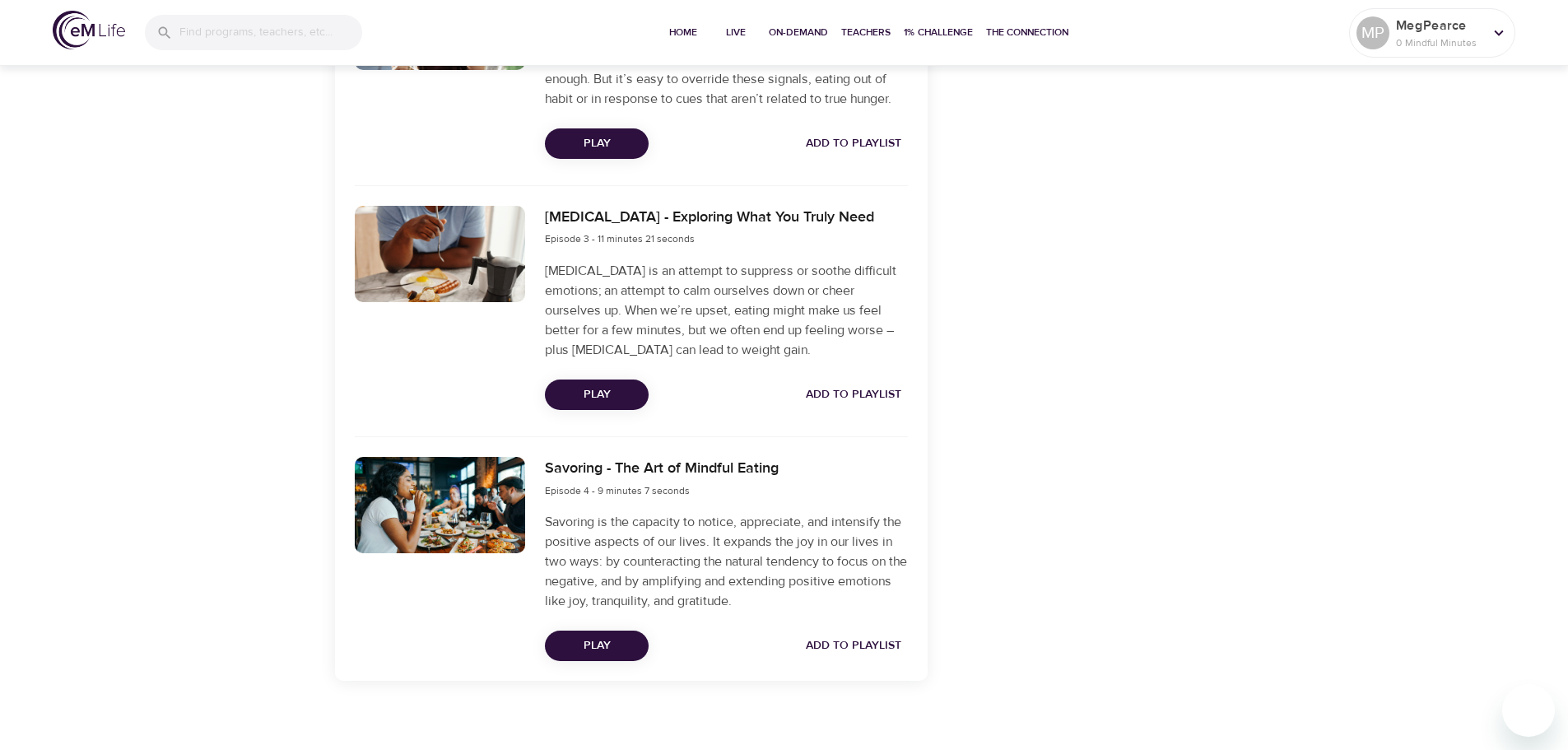
scroll to position [471, 0]
